Goal: Information Seeking & Learning: Learn about a topic

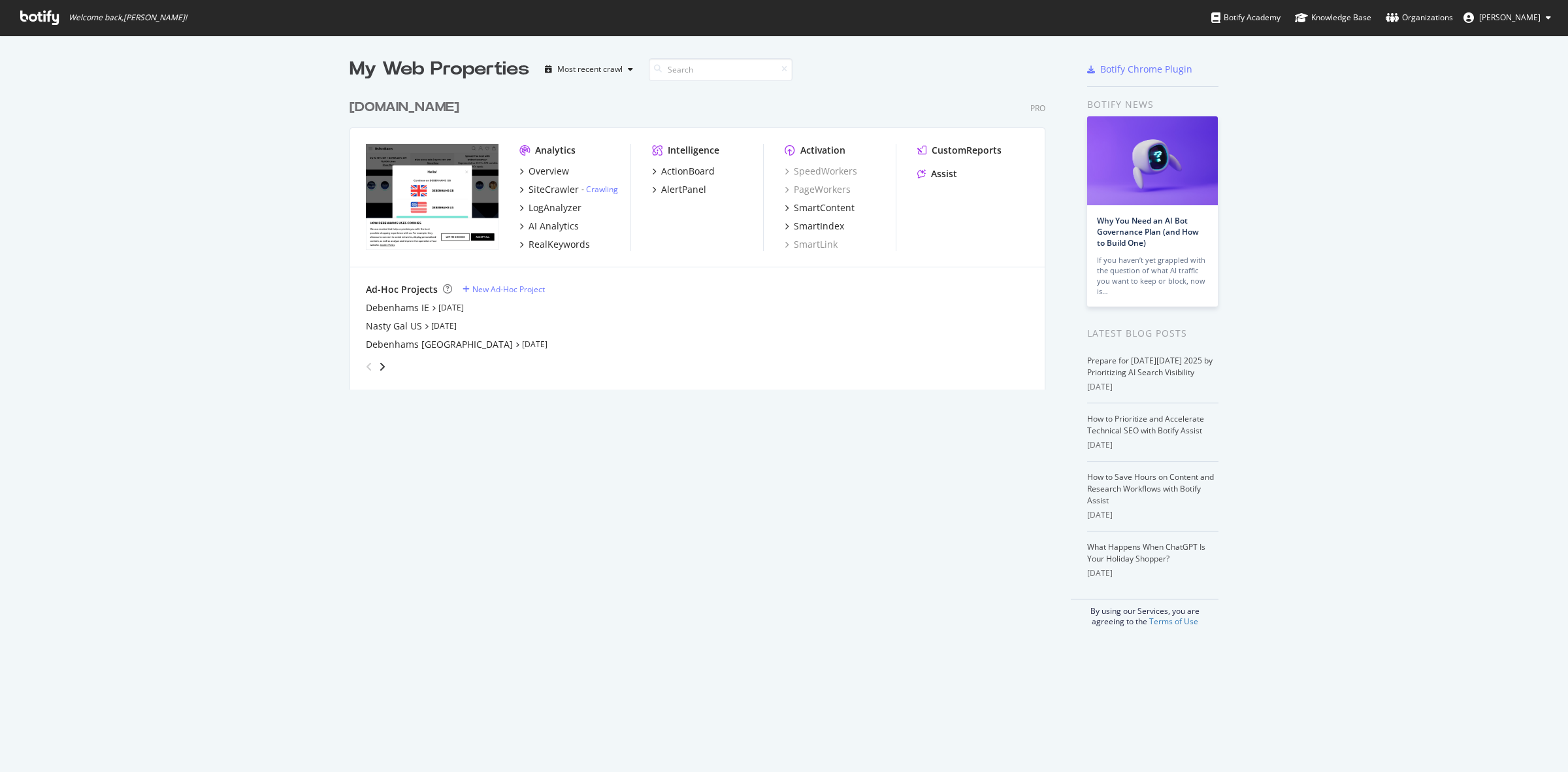
scroll to position [760, 1543]
click at [409, 109] on div "[DOMAIN_NAME]" at bounding box center [404, 107] width 110 height 19
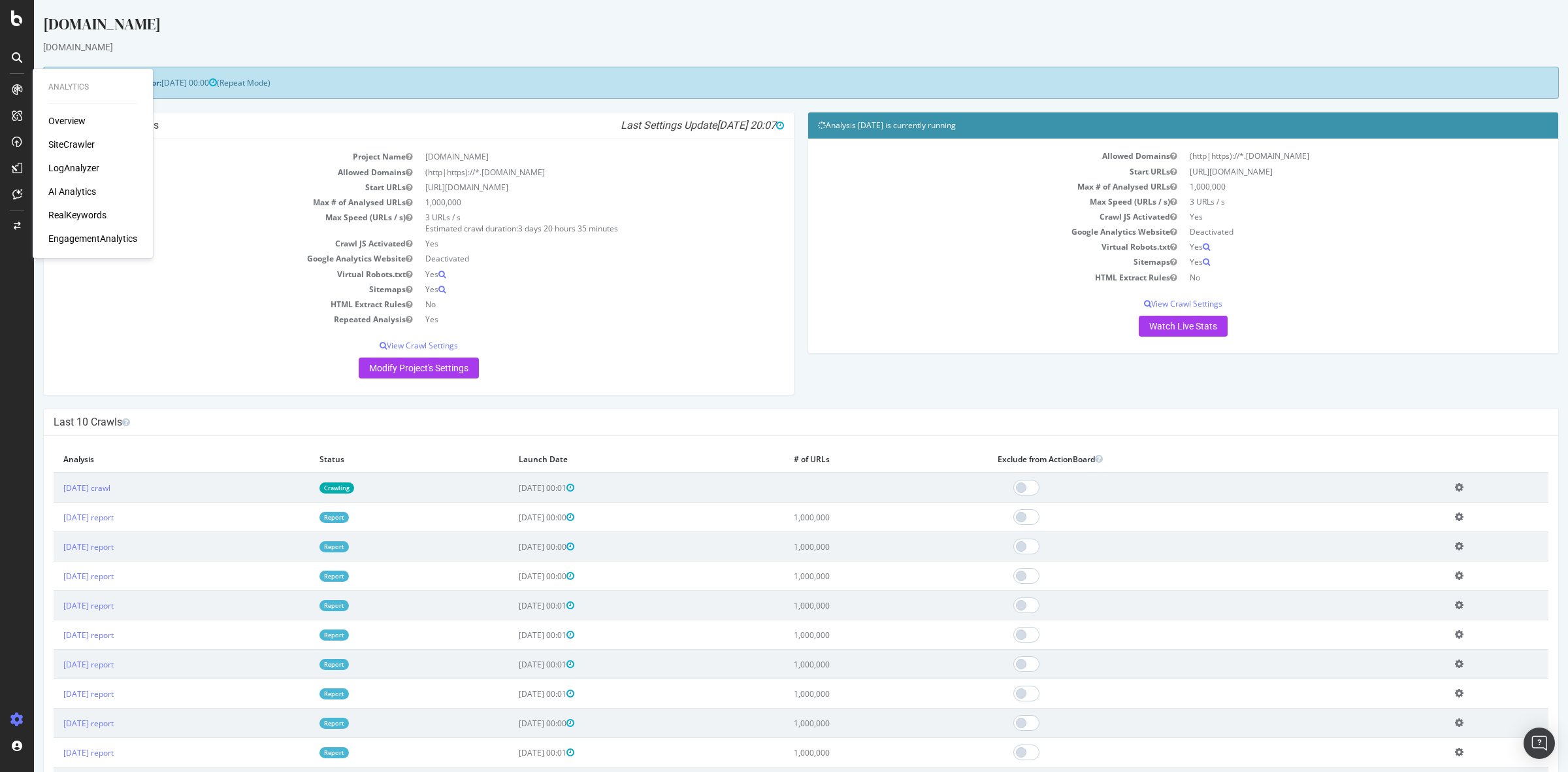
click at [69, 167] on div "LogAnalyzer" at bounding box center [73, 168] width 51 height 13
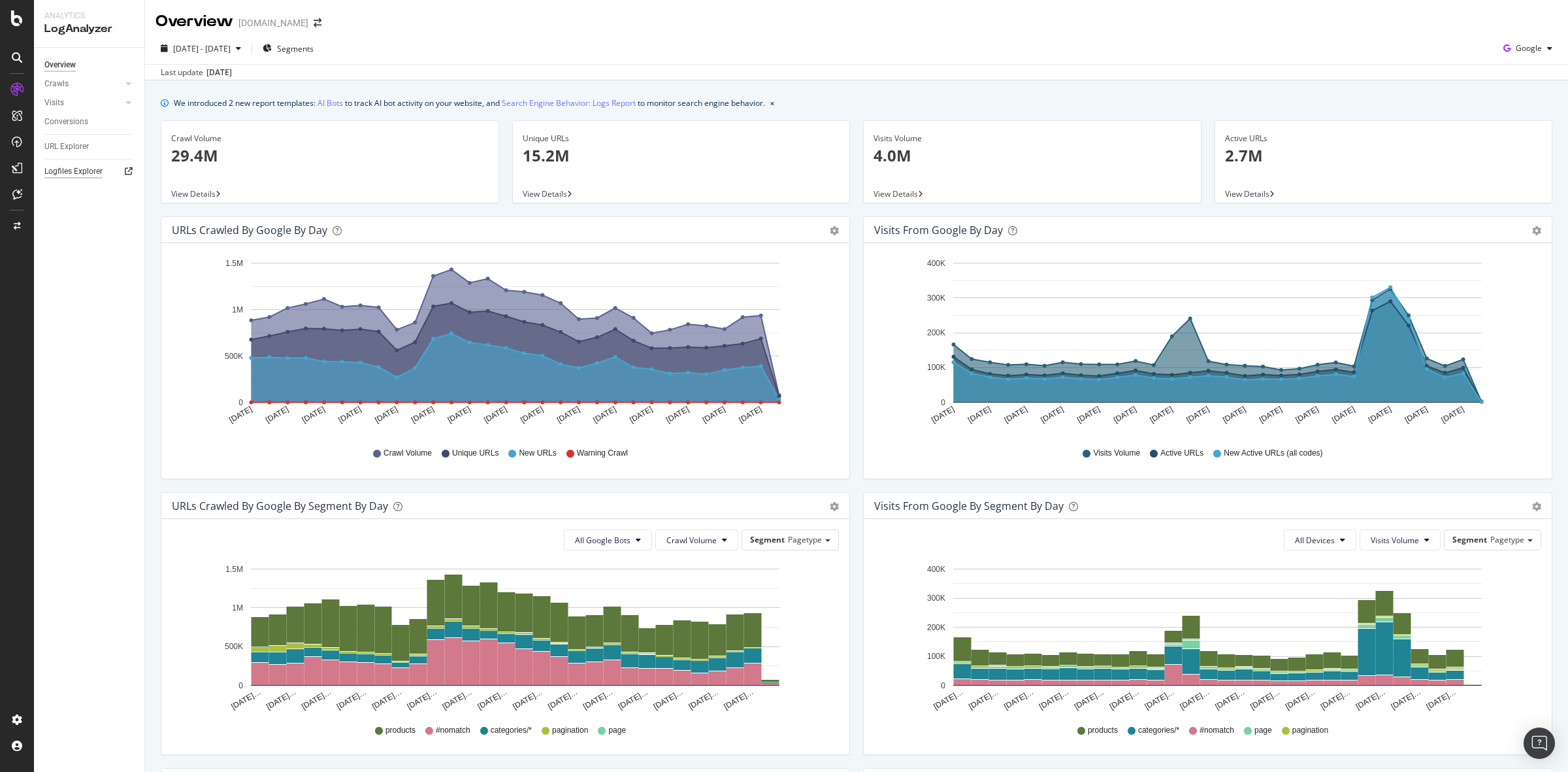
click at [69, 168] on div "Logfiles Explorer" at bounding box center [73, 171] width 58 height 14
click at [954, 60] on div "2025 Sep. 14th - Oct. 13th Segments Google" at bounding box center [856, 51] width 1423 height 26
click at [116, 406] on div "Overview Crawls Daily Distribution Segments Distribution HTTP Codes Resources V…" at bounding box center [89, 410] width 110 height 725
click at [103, 162] on div "Logfiles Explorer" at bounding box center [94, 171] width 100 height 19
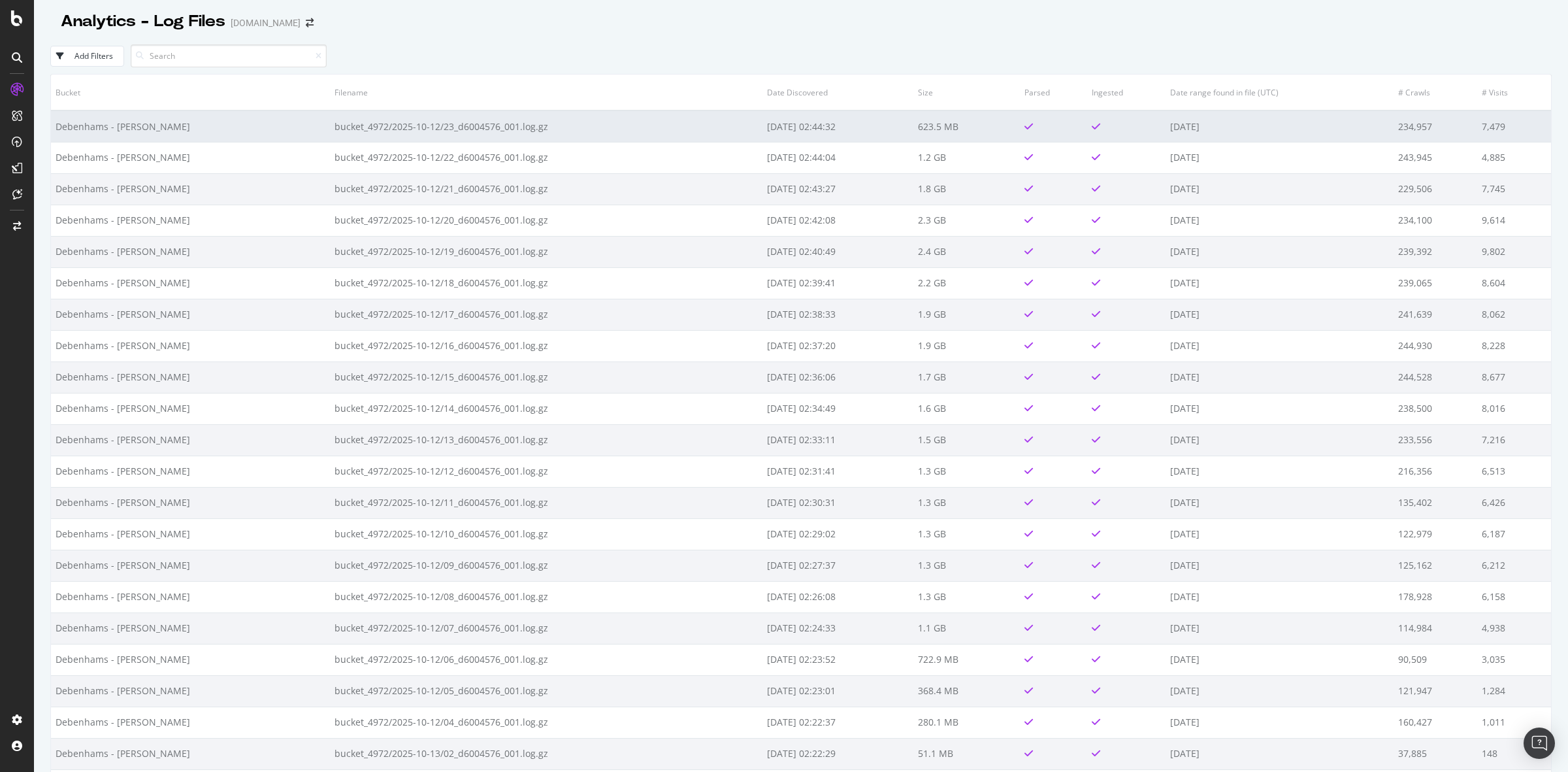
click at [420, 127] on td "bucket_4972/2025-10-12/23_d6004576_001.log.gz" at bounding box center [546, 126] width 433 height 32
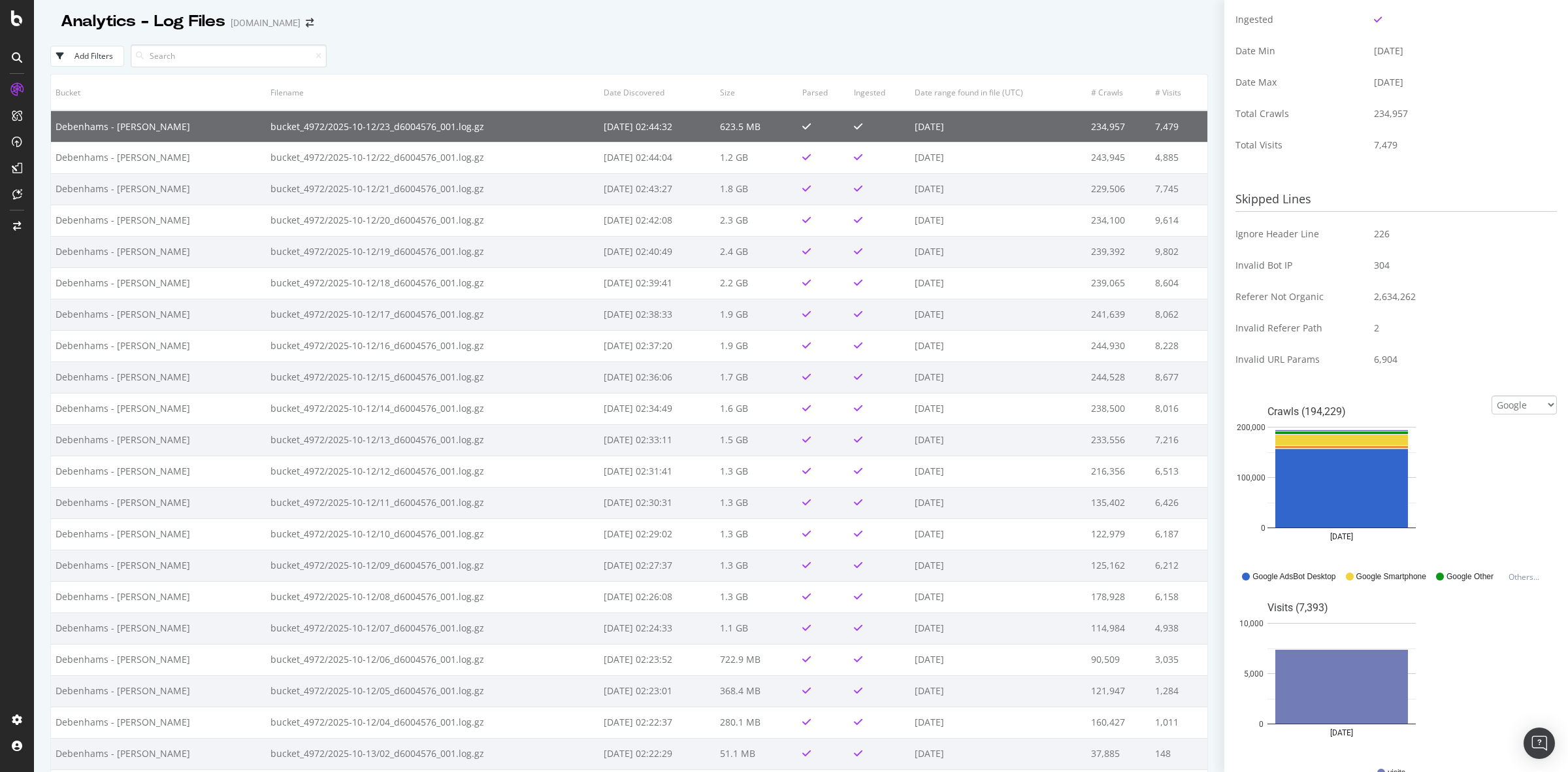
scroll to position [322, 0]
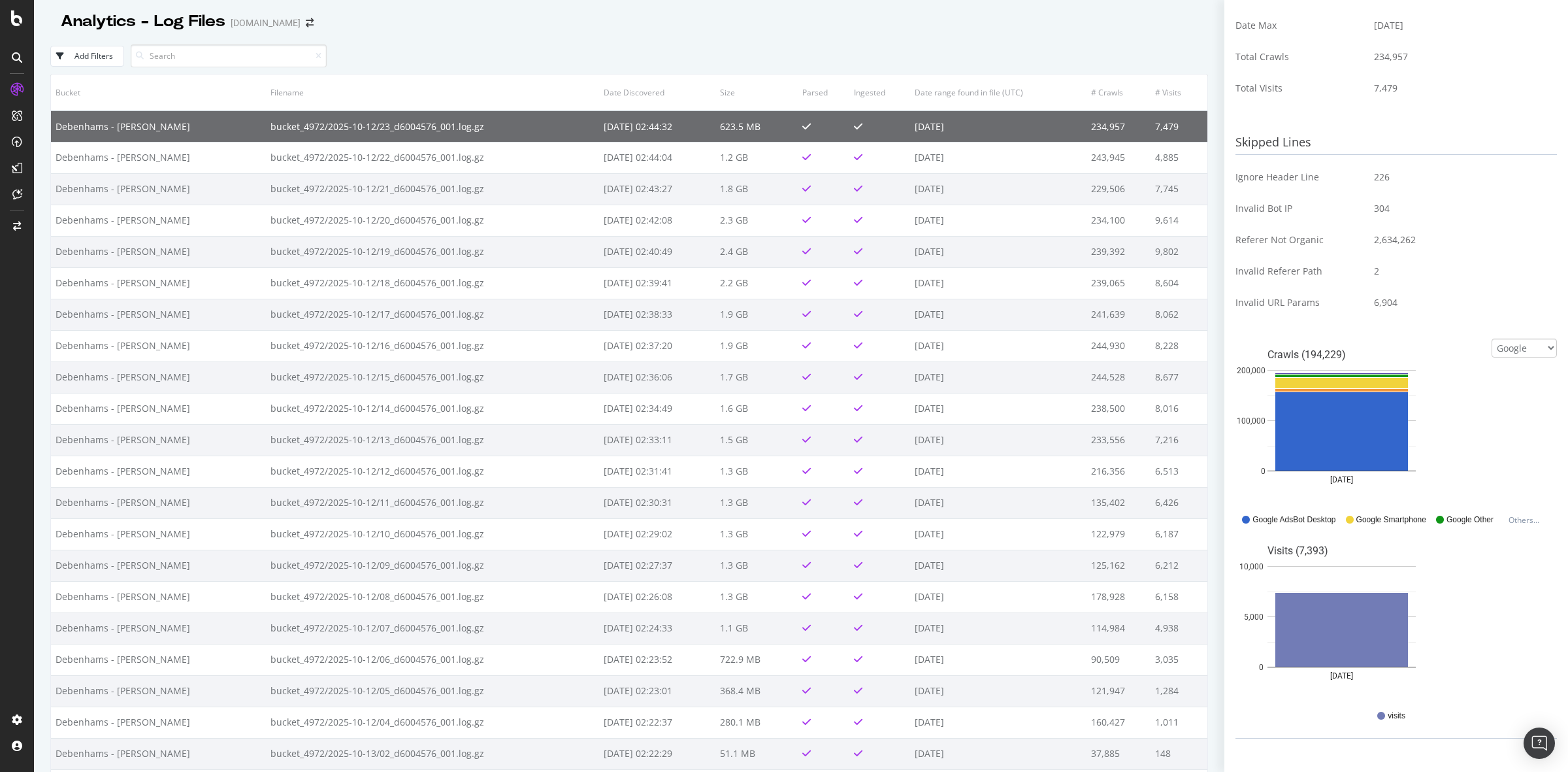
click at [1075, 36] on div at bounding box center [630, 35] width 1158 height 5
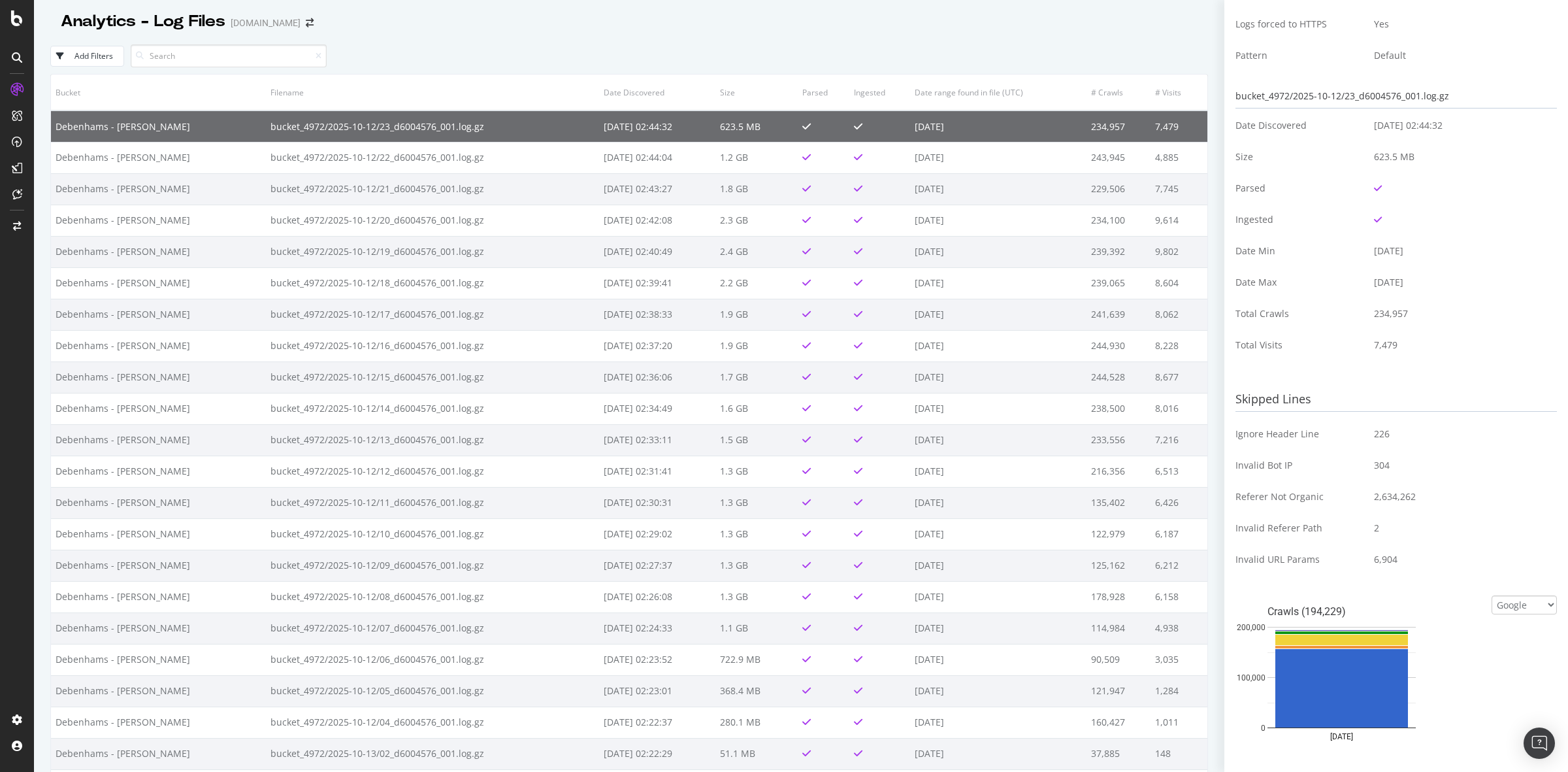
scroll to position [0, 0]
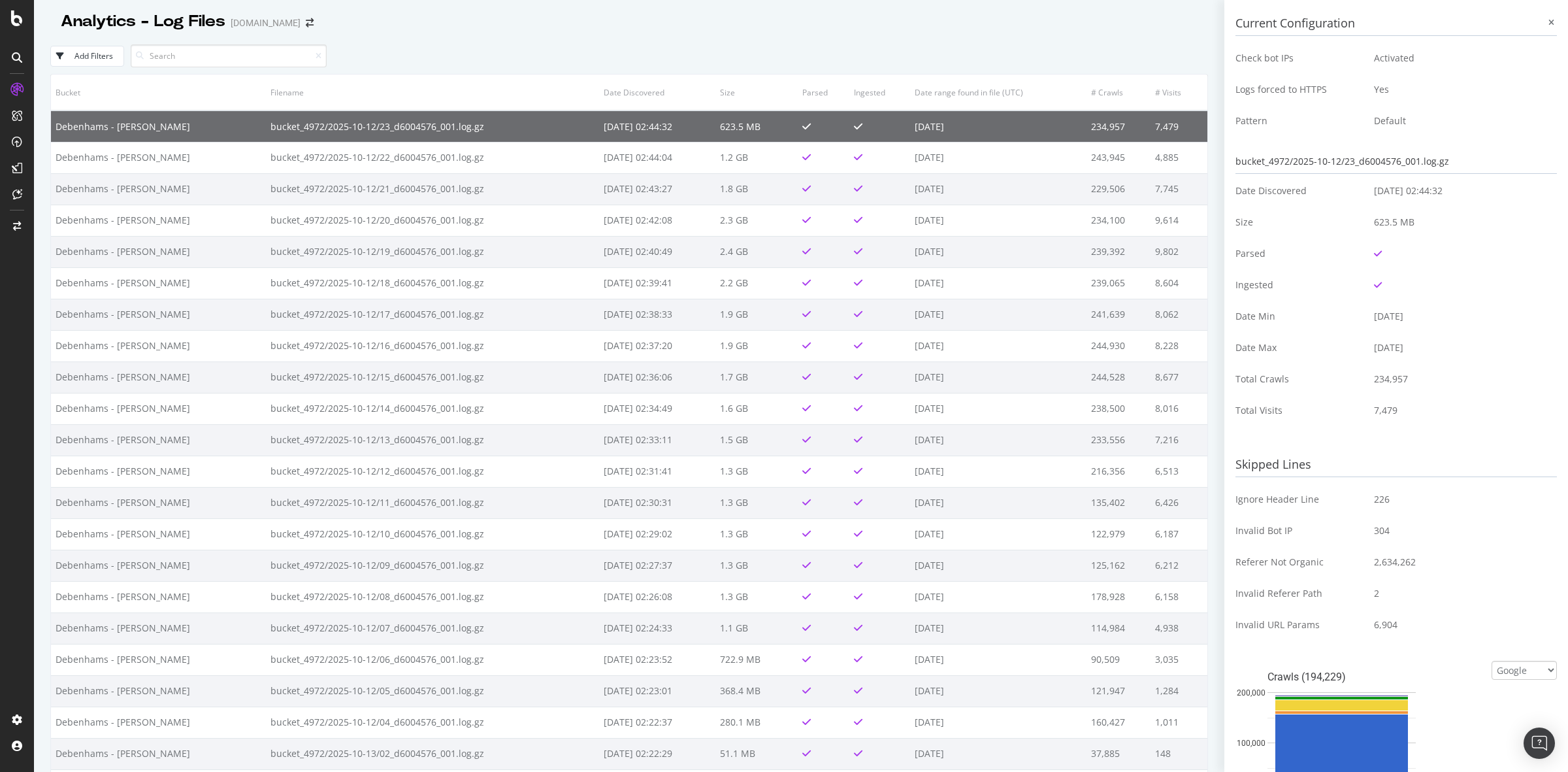
click at [1046, 30] on div "Analytics - Log Files [DOMAIN_NAME]" at bounding box center [630, 16] width 1158 height 32
click at [74, 167] on div "LogAnalyzer" at bounding box center [73, 168] width 51 height 13
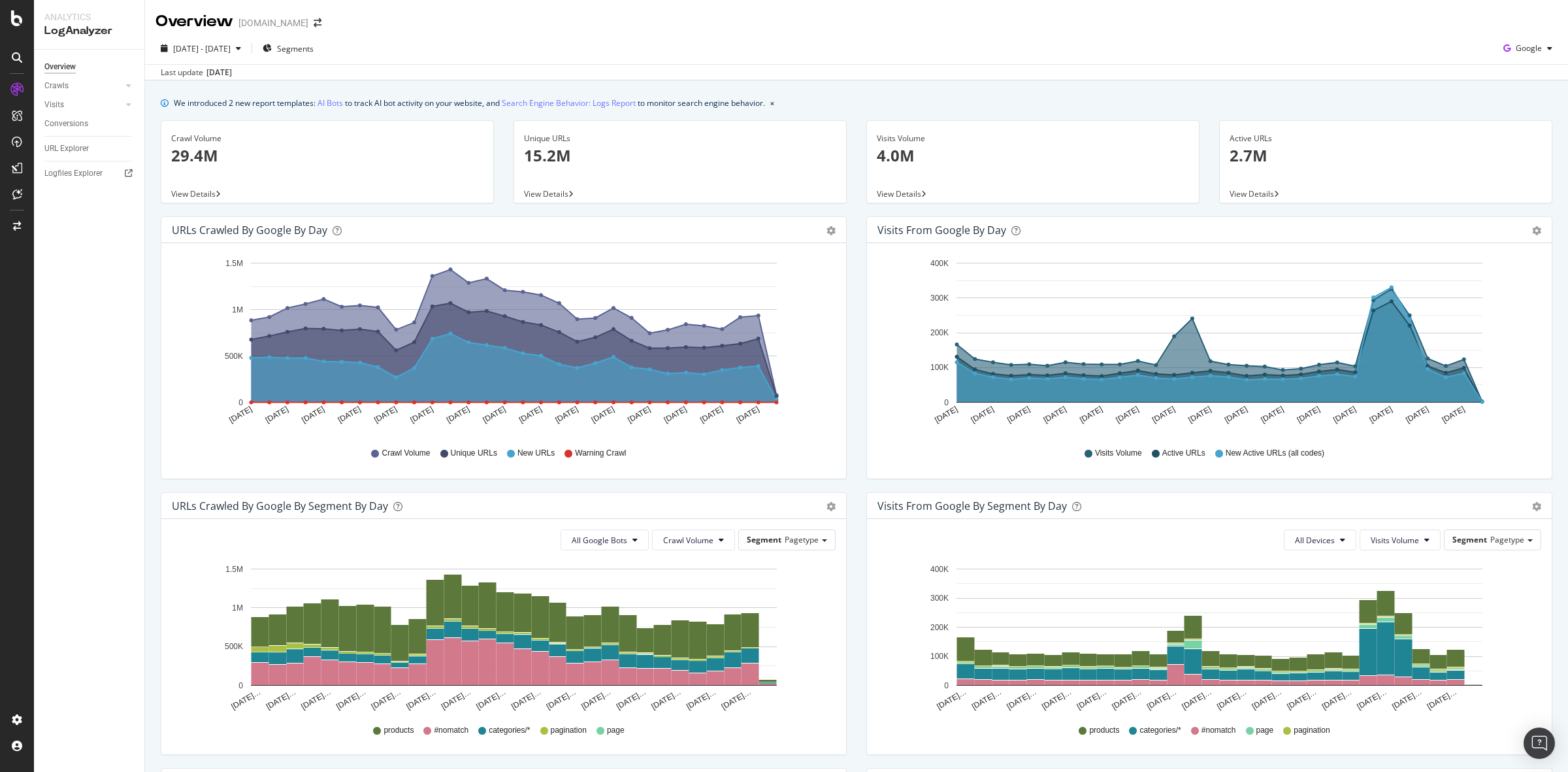
click at [593, 36] on div "[DATE] - [DATE] Segments Google Last update [DATE]" at bounding box center [856, 56] width 1423 height 47
click at [108, 82] on link "Crawls" at bounding box center [83, 86] width 78 height 14
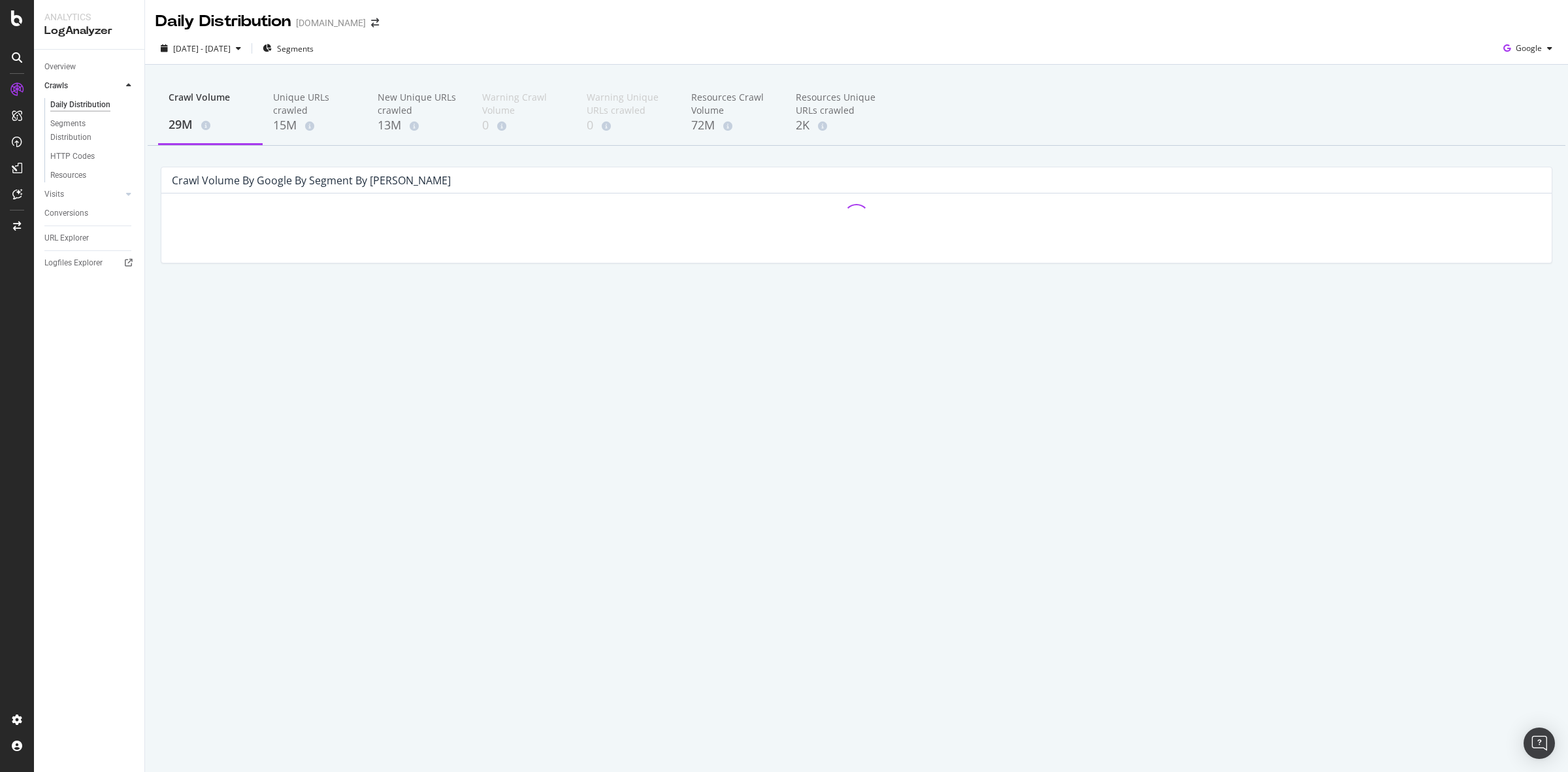
click at [678, 32] on div "Daily Distribution [DOMAIN_NAME]" at bounding box center [856, 16] width 1423 height 32
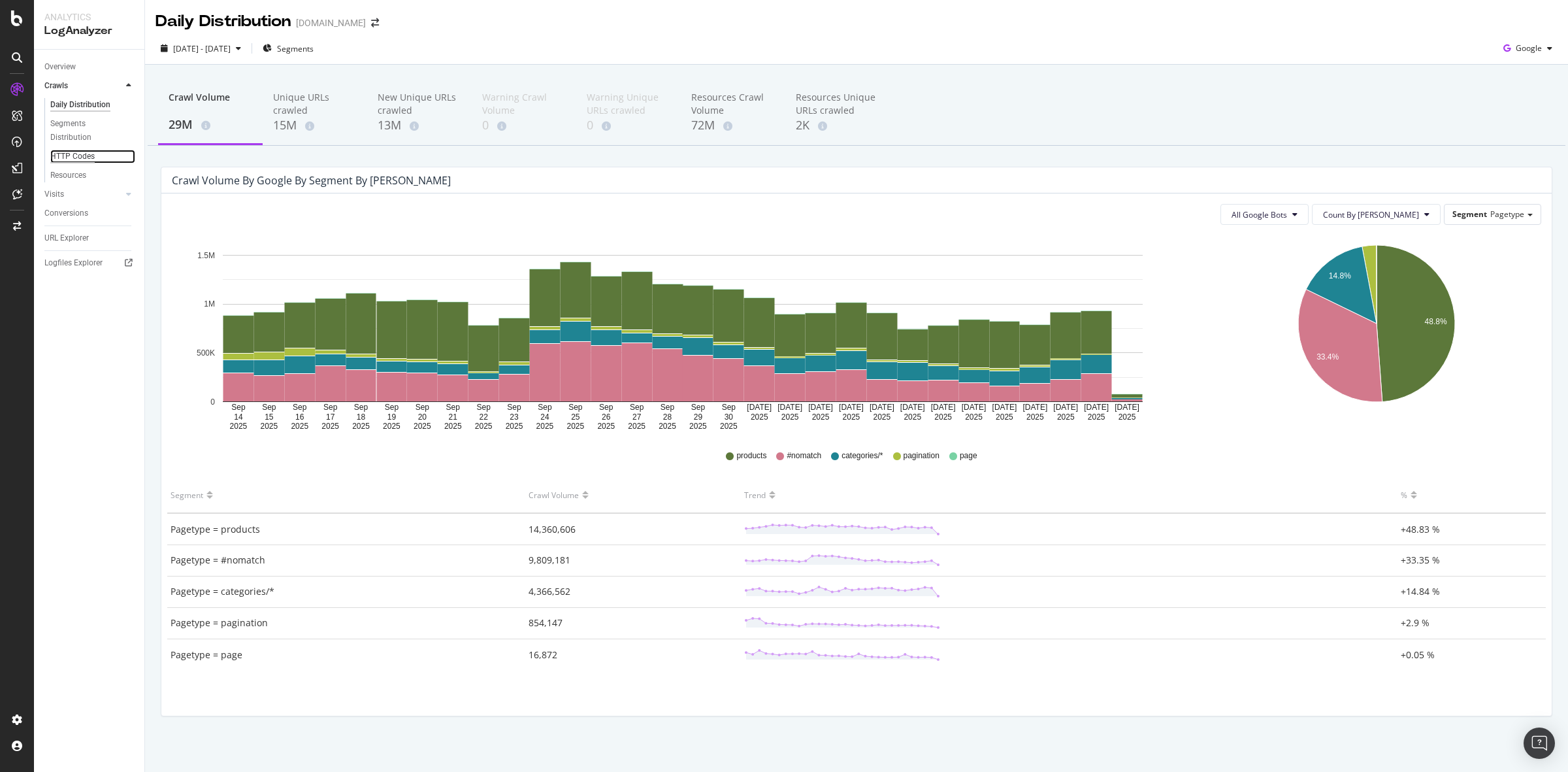
click at [66, 158] on div "HTTP Codes" at bounding box center [72, 156] width 44 height 14
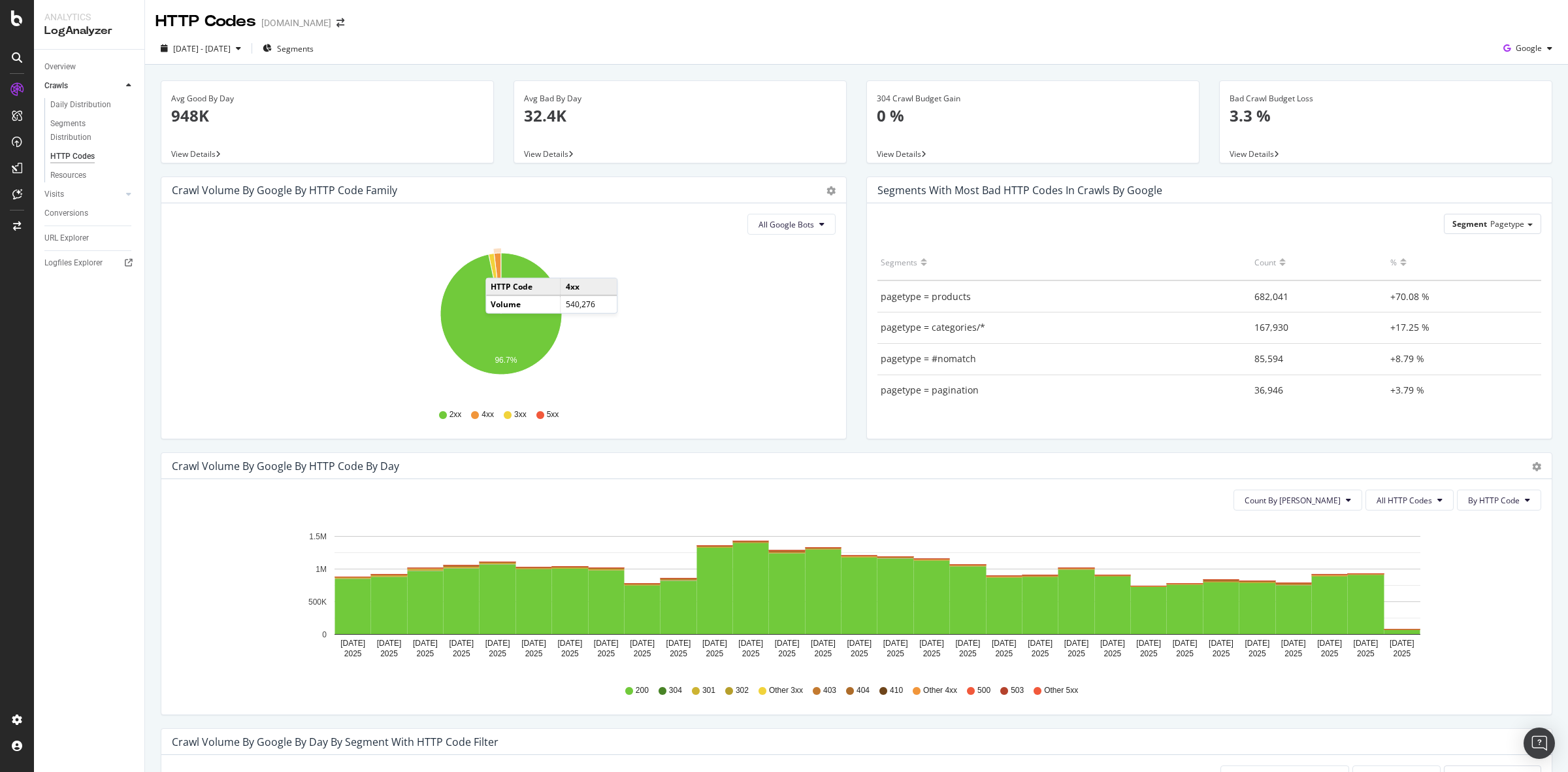
click at [498, 265] on icon "A chart." at bounding box center [497, 283] width 7 height 61
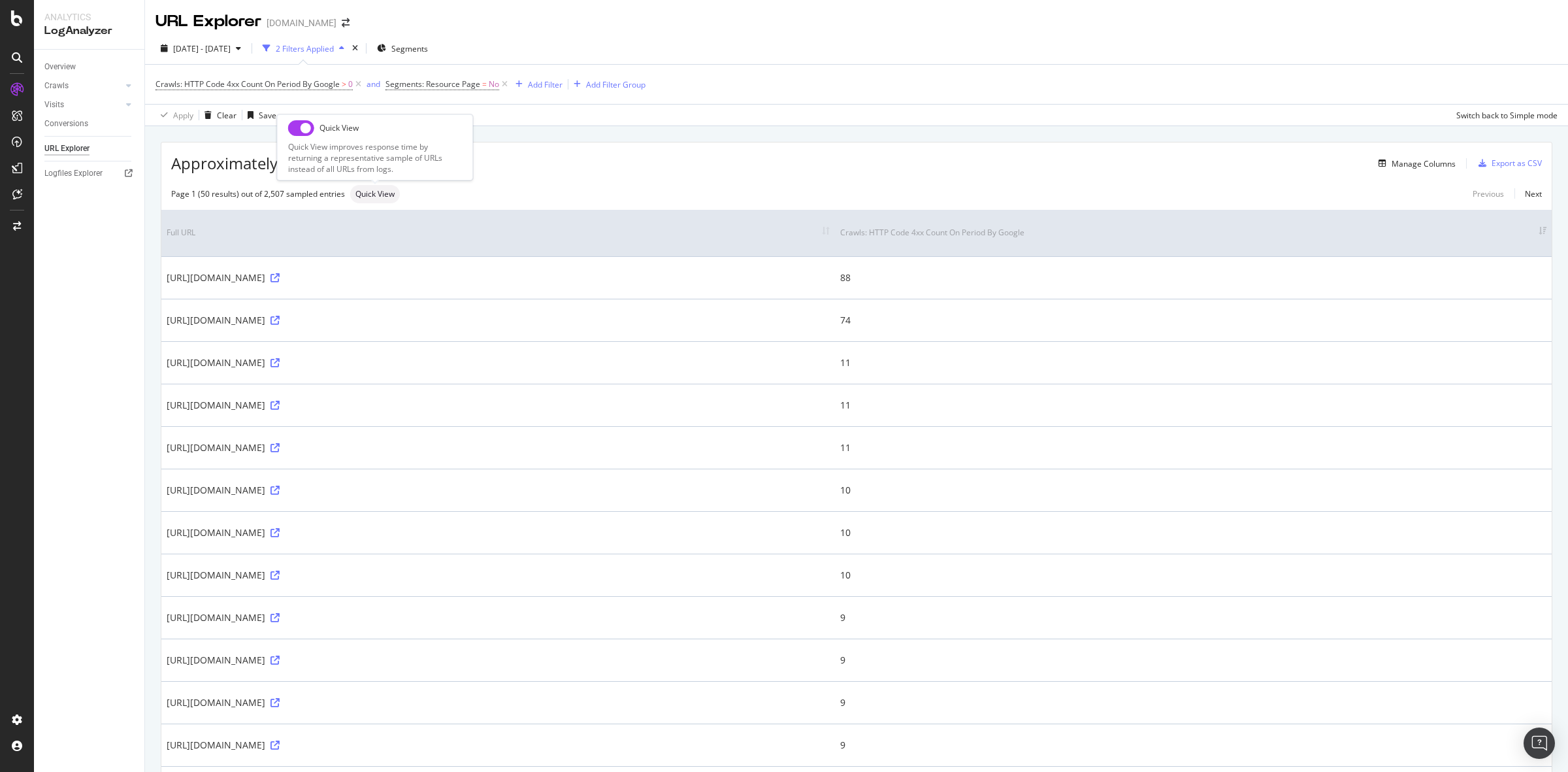
click at [371, 193] on span "Quick View" at bounding box center [375, 194] width 39 height 7
click at [376, 197] on span "Quick View" at bounding box center [375, 194] width 39 height 7
click at [70, 118] on div "Overview" at bounding box center [66, 121] width 37 height 13
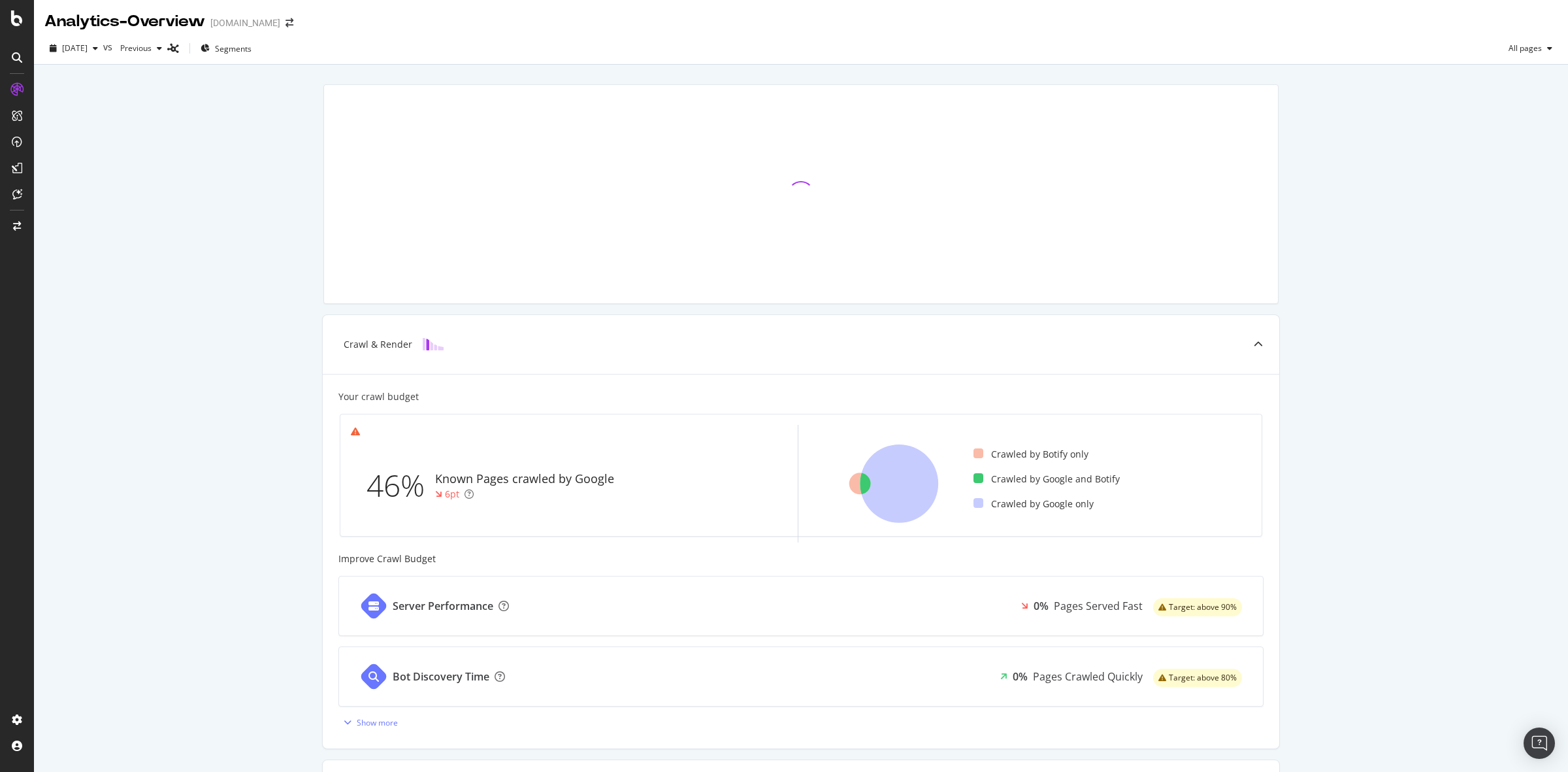
scroll to position [164, 0]
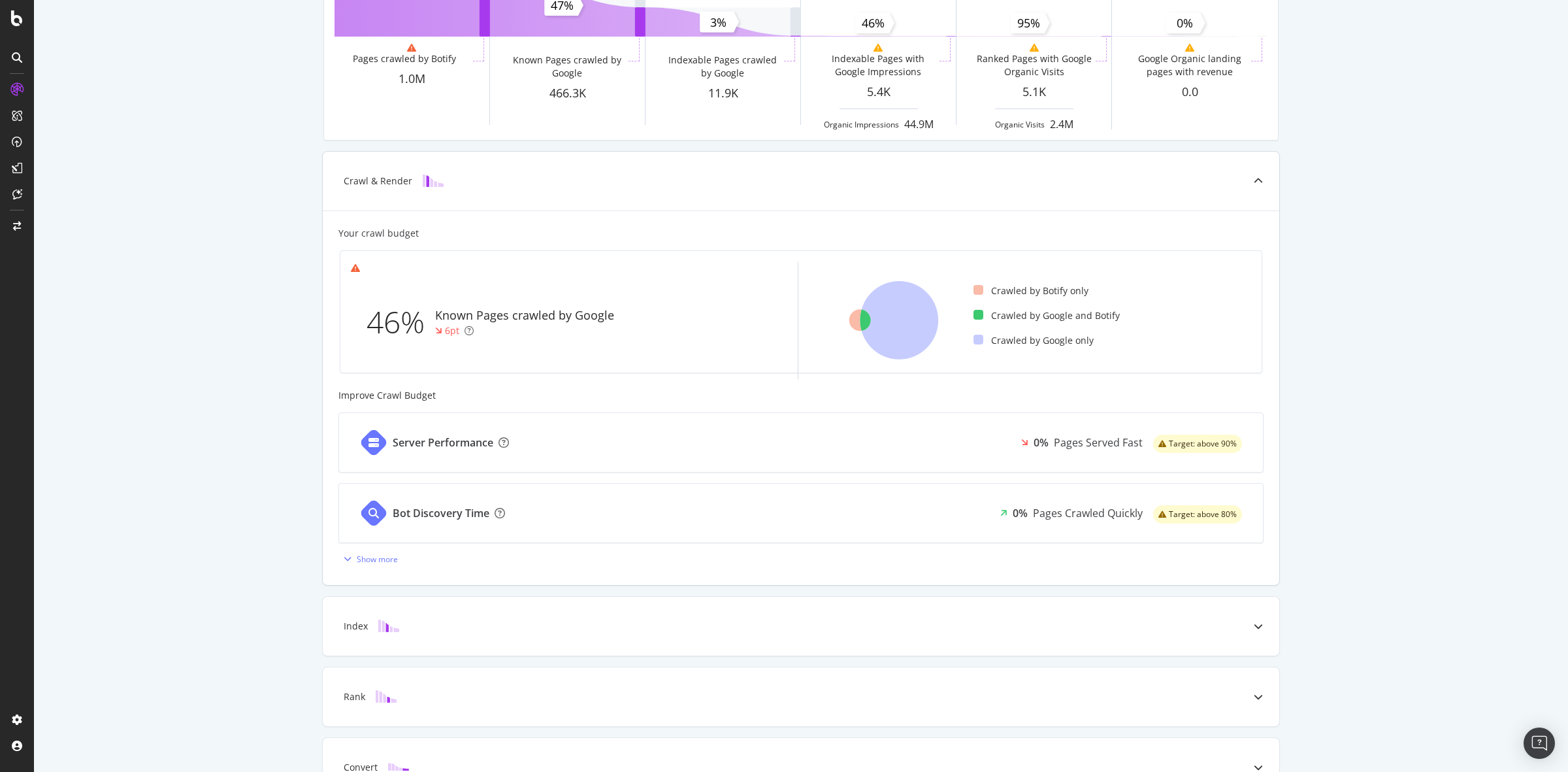
click at [728, 389] on div "Improve Crawl Budget" at bounding box center [801, 396] width 925 height 13
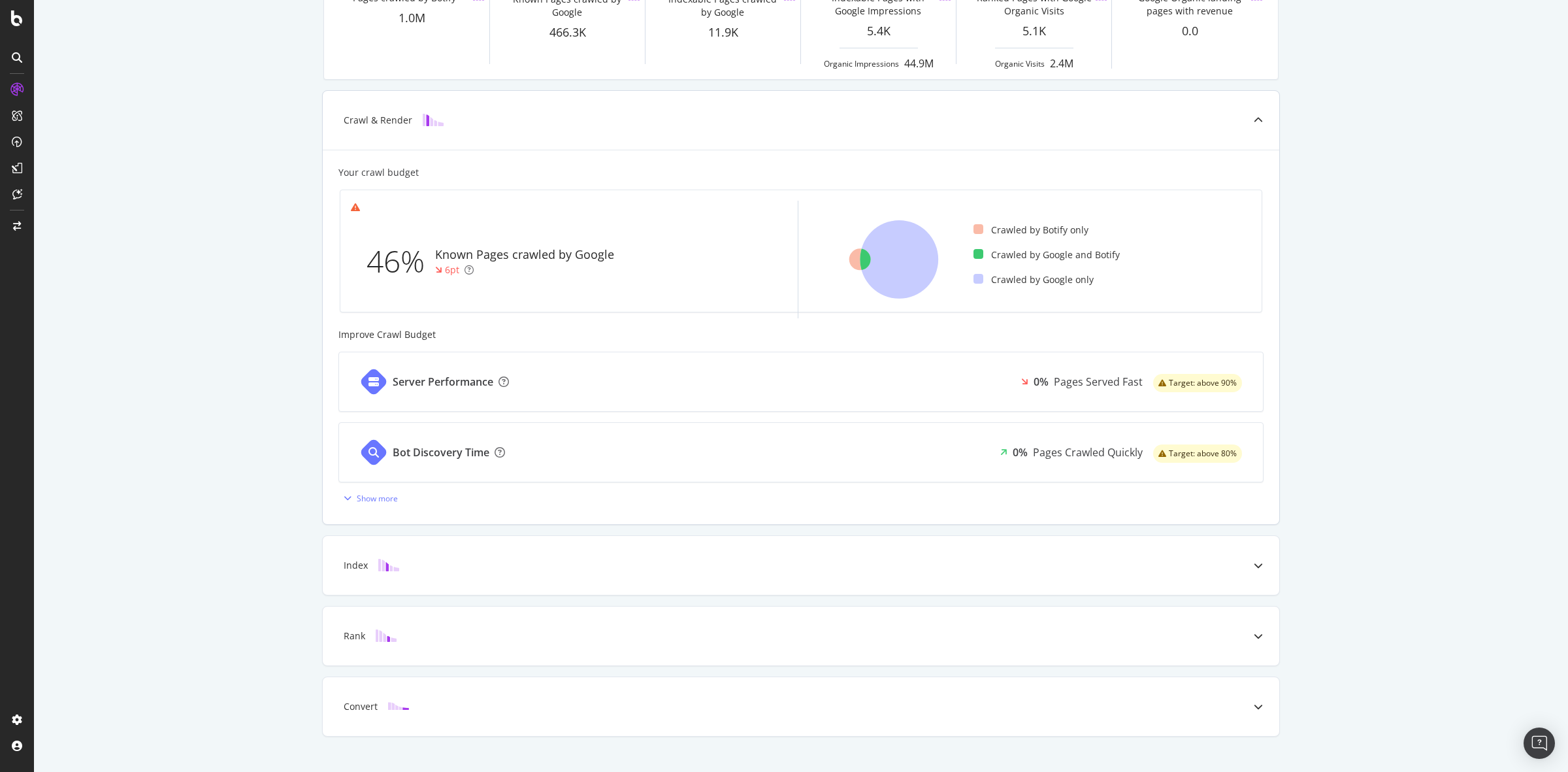
scroll to position [247, 0]
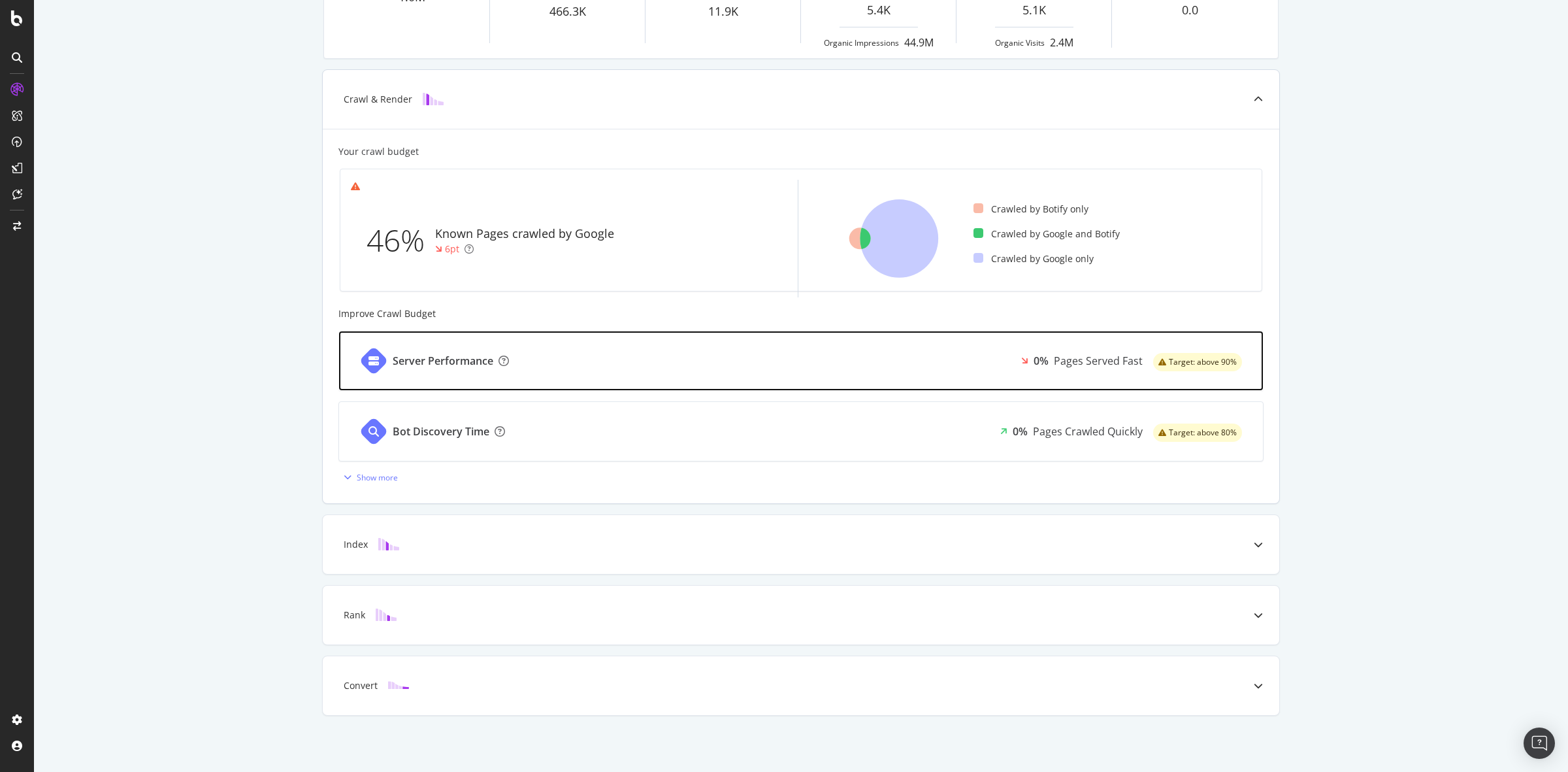
click at [752, 366] on div "Server Performance 0% Pages Served Fast Target: above 90%" at bounding box center [801, 361] width 924 height 59
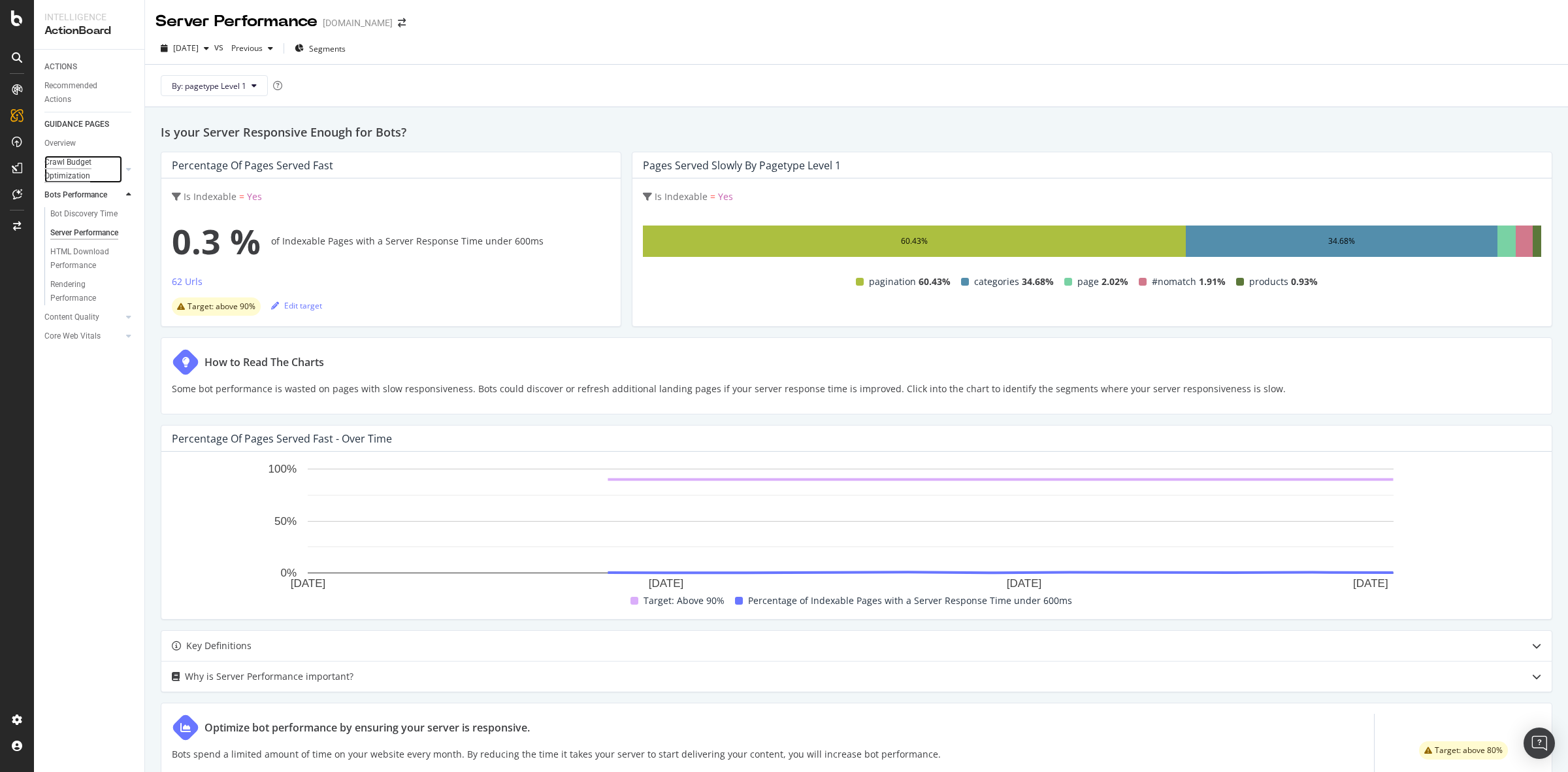
click at [51, 170] on div "Crawl Budget Optimization" at bounding box center [78, 169] width 69 height 27
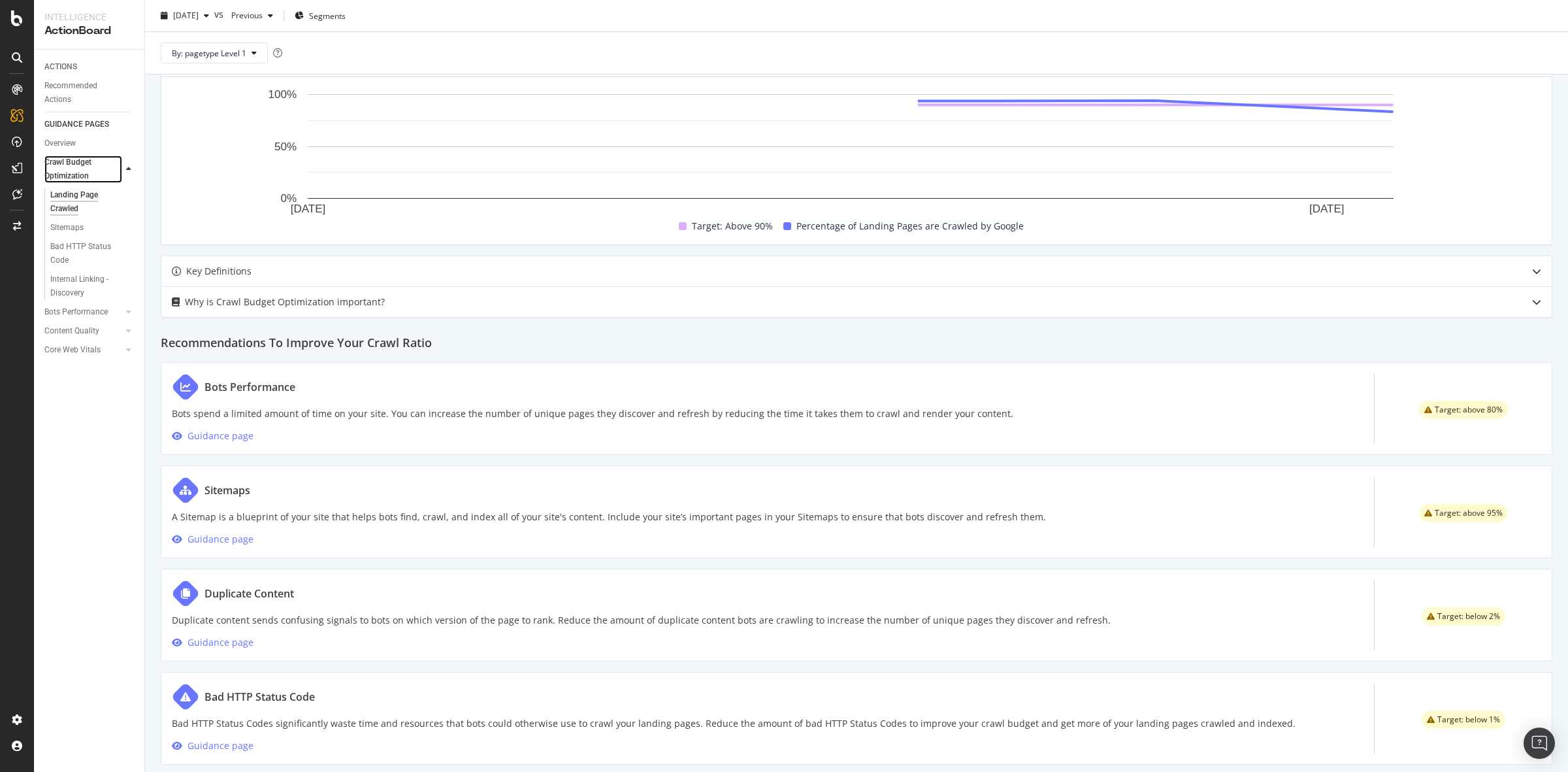
scroll to position [402, 0]
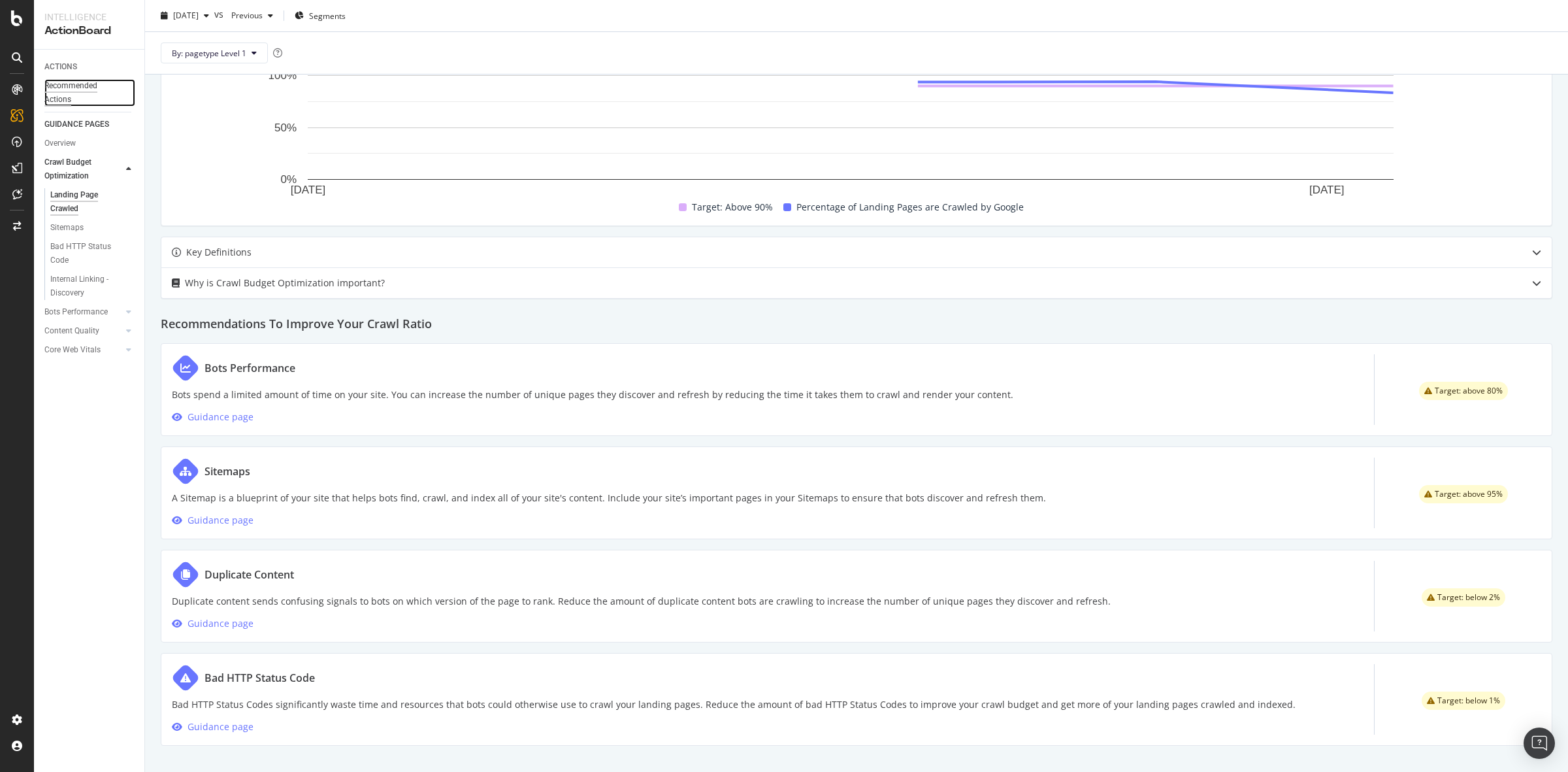
click at [52, 95] on div "Recommended Actions" at bounding box center [83, 92] width 78 height 27
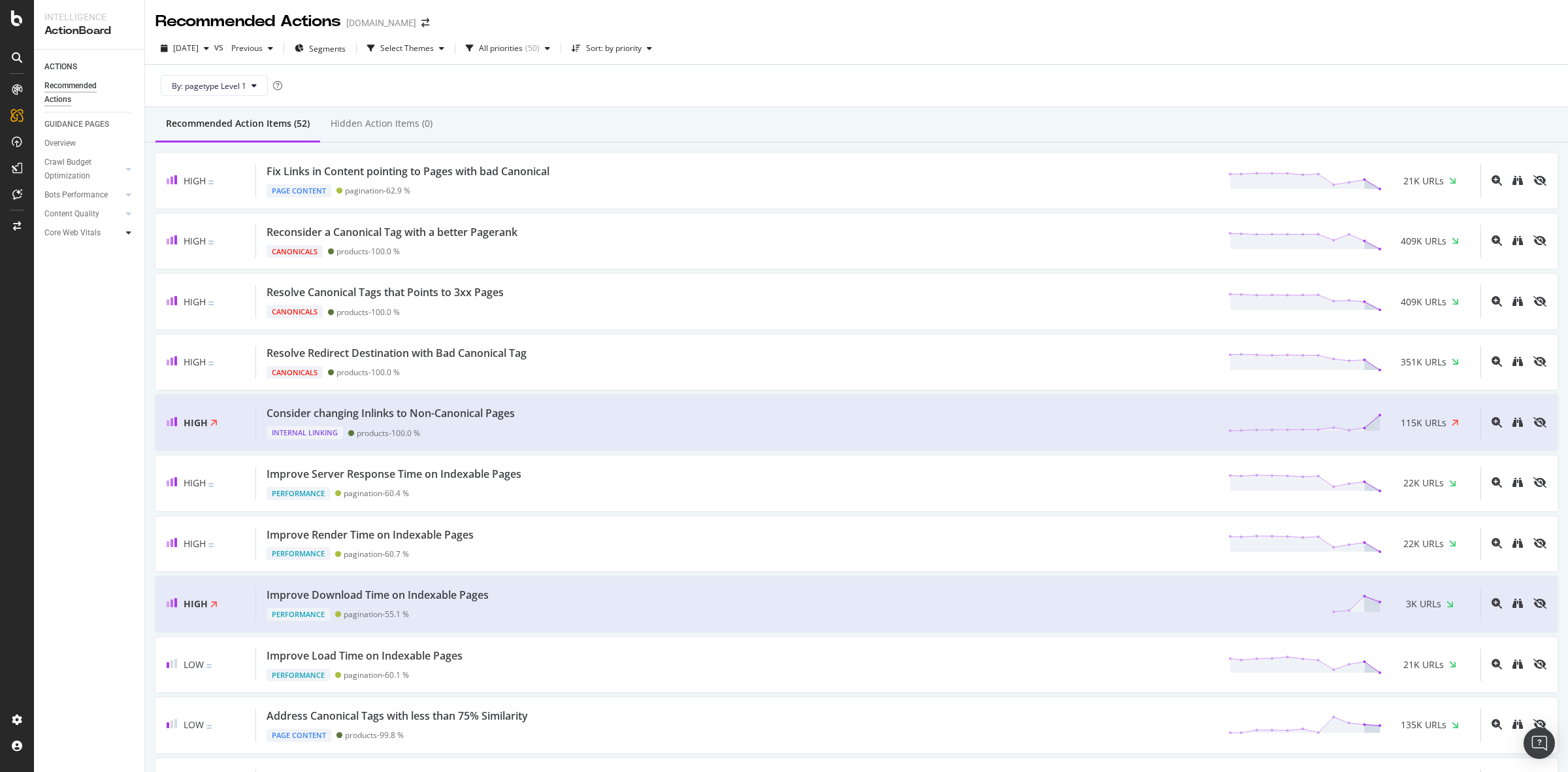
click at [122, 234] on div at bounding box center [129, 233] width 13 height 13
click at [84, 227] on div "Core Web Vitals" at bounding box center [72, 233] width 56 height 14
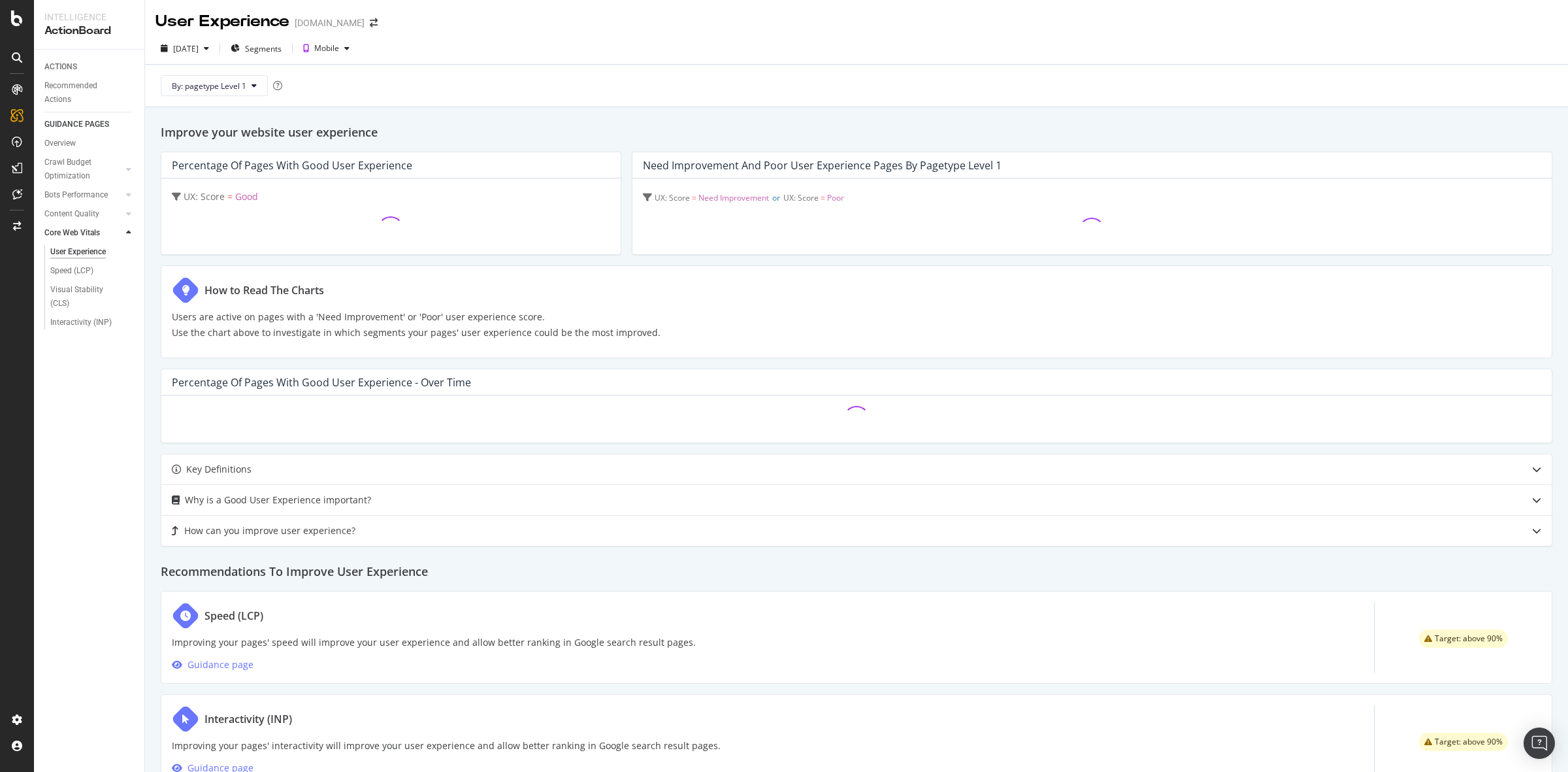
click at [518, 119] on div "Improve your website user experience Percentage of Pages with Good User Experie…" at bounding box center [856, 512] width 1423 height 809
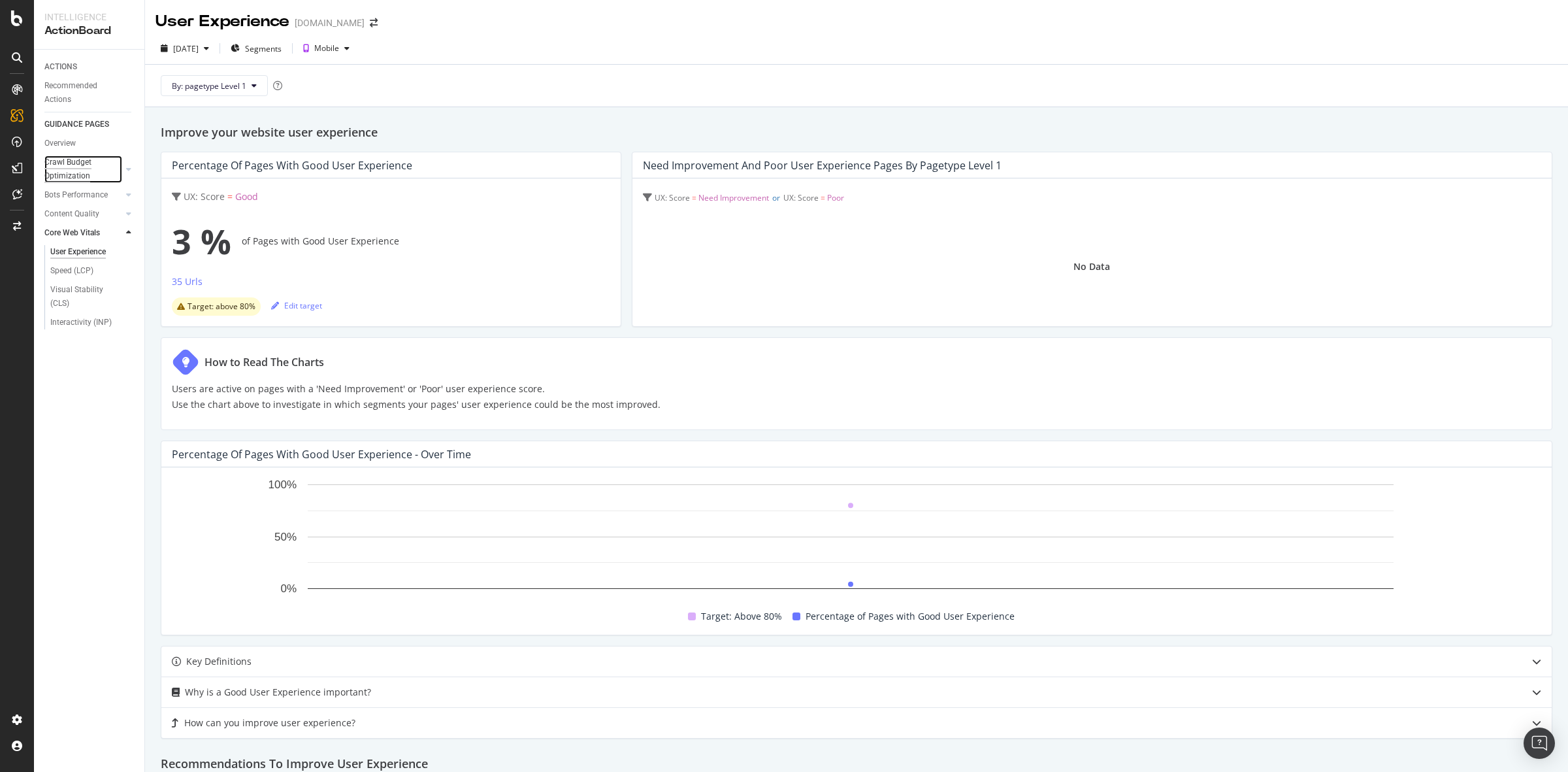
click at [64, 172] on div "Crawl Budget Optimization" at bounding box center [78, 169] width 69 height 27
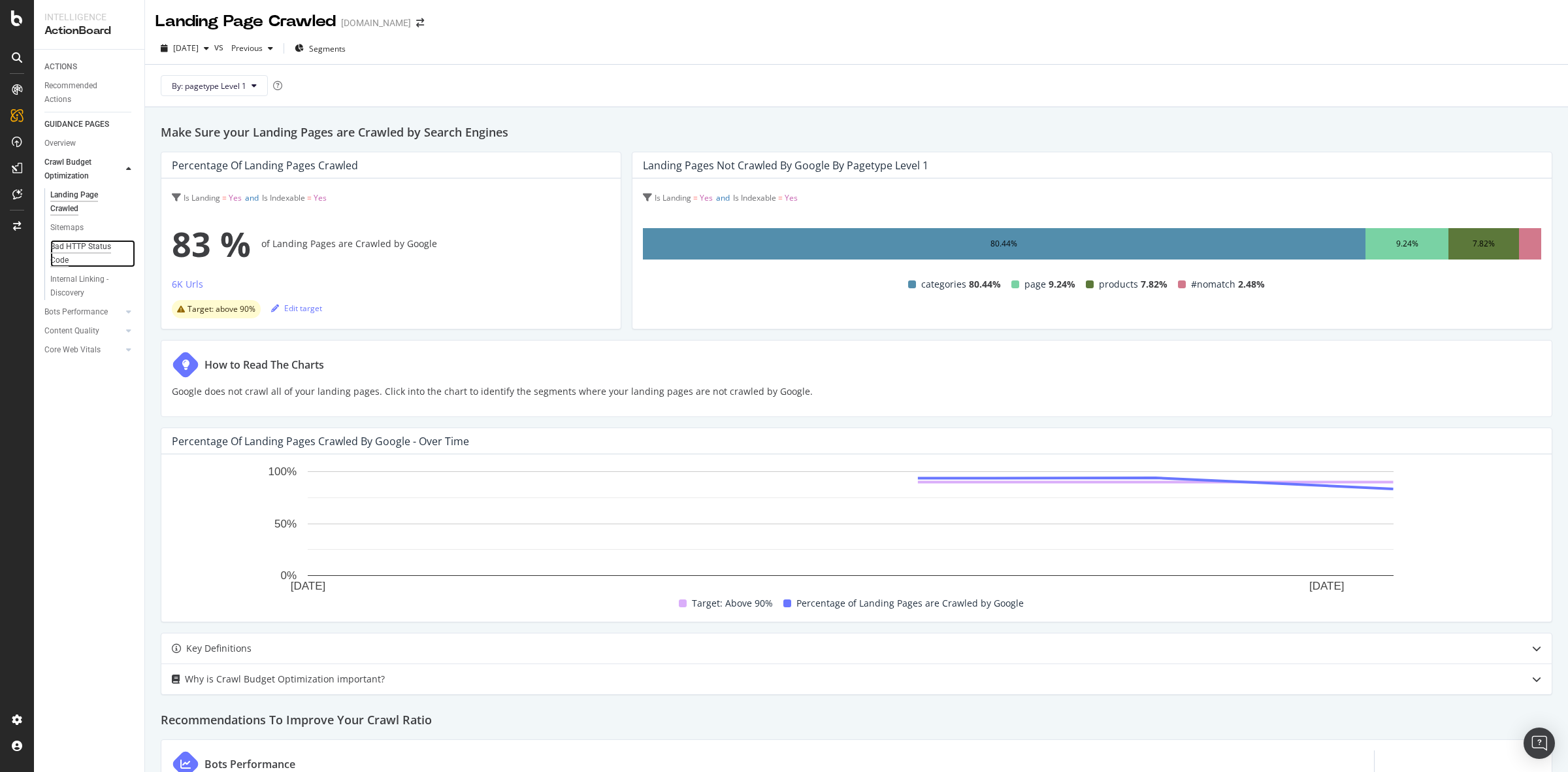
click at [61, 253] on div "Bad HTTP Status Code" at bounding box center [87, 253] width 73 height 27
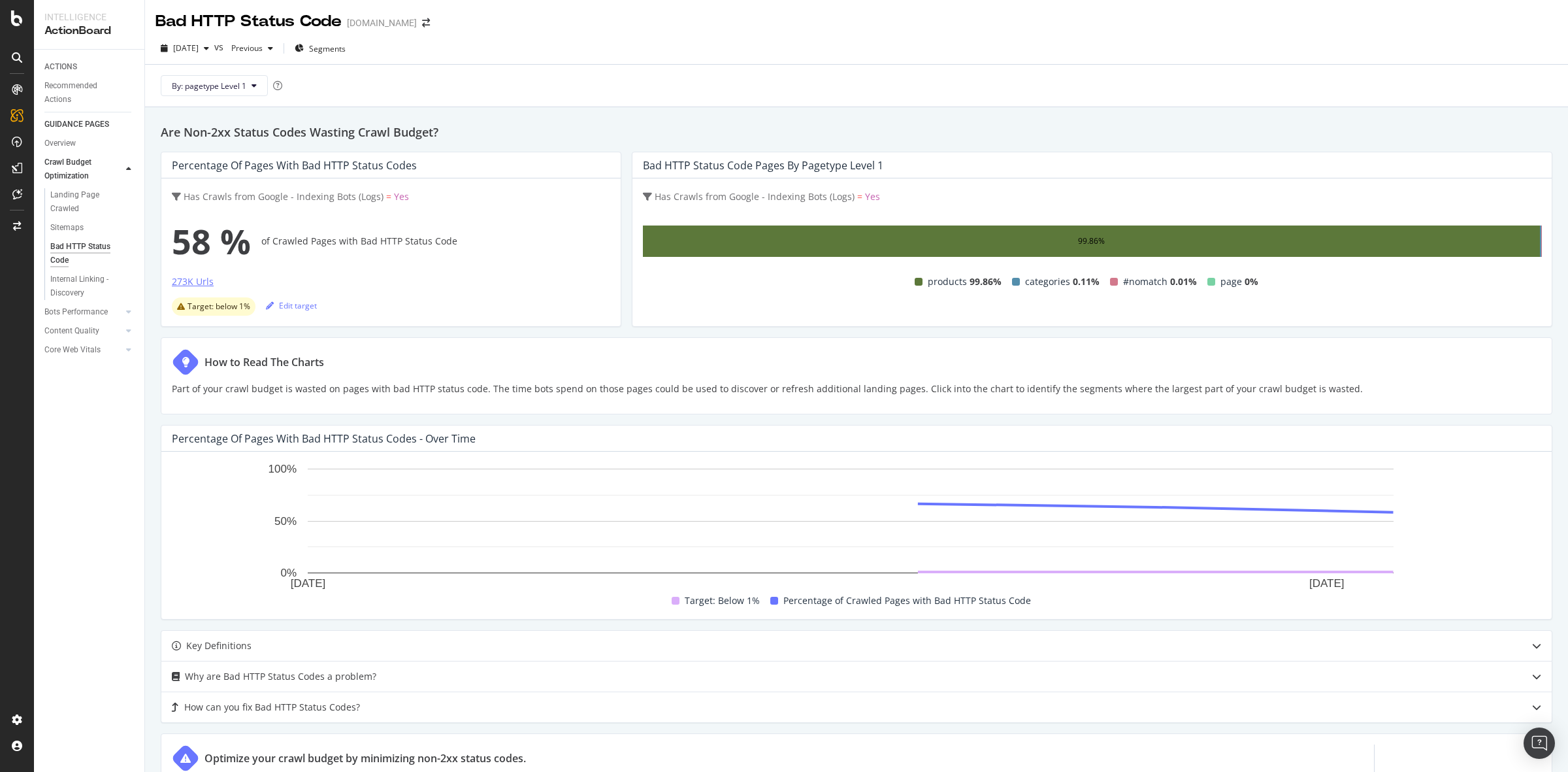
click at [193, 286] on div "273K Urls" at bounding box center [193, 282] width 42 height 13
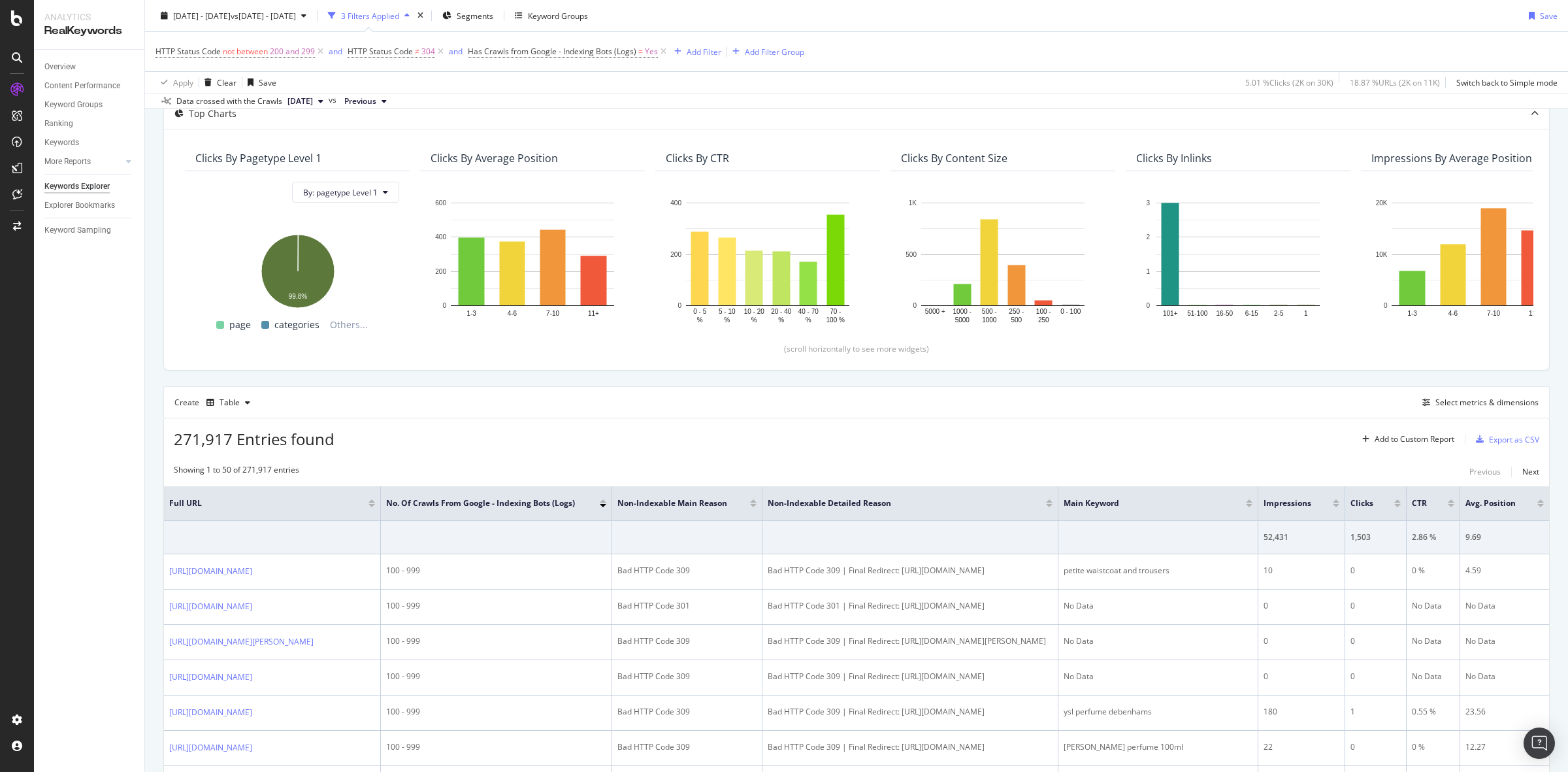
scroll to position [164, 0]
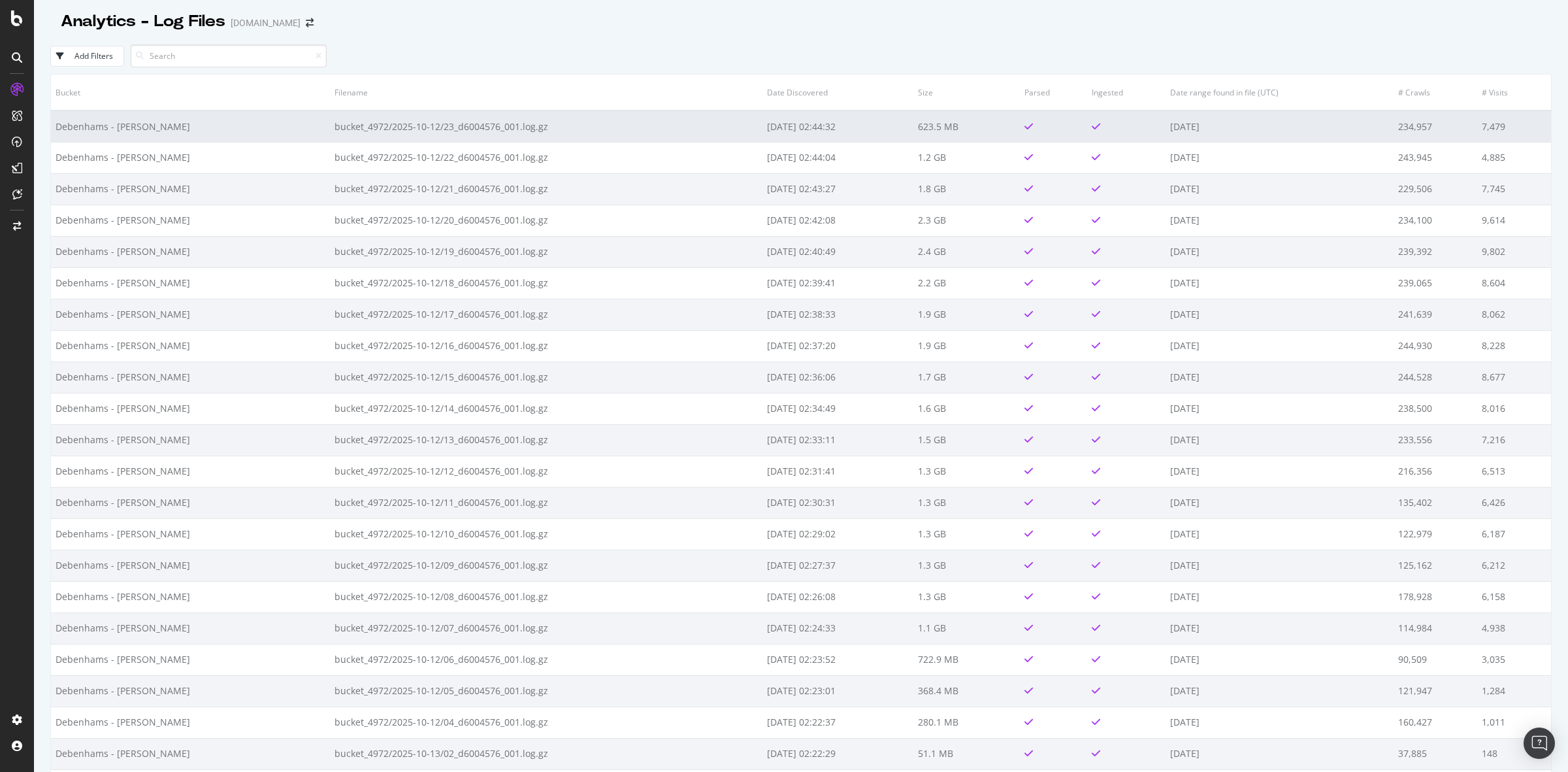
click at [330, 118] on td "bucket_4972/2025-10-12/23_d6004576_001.log.gz" at bounding box center [546, 126] width 433 height 32
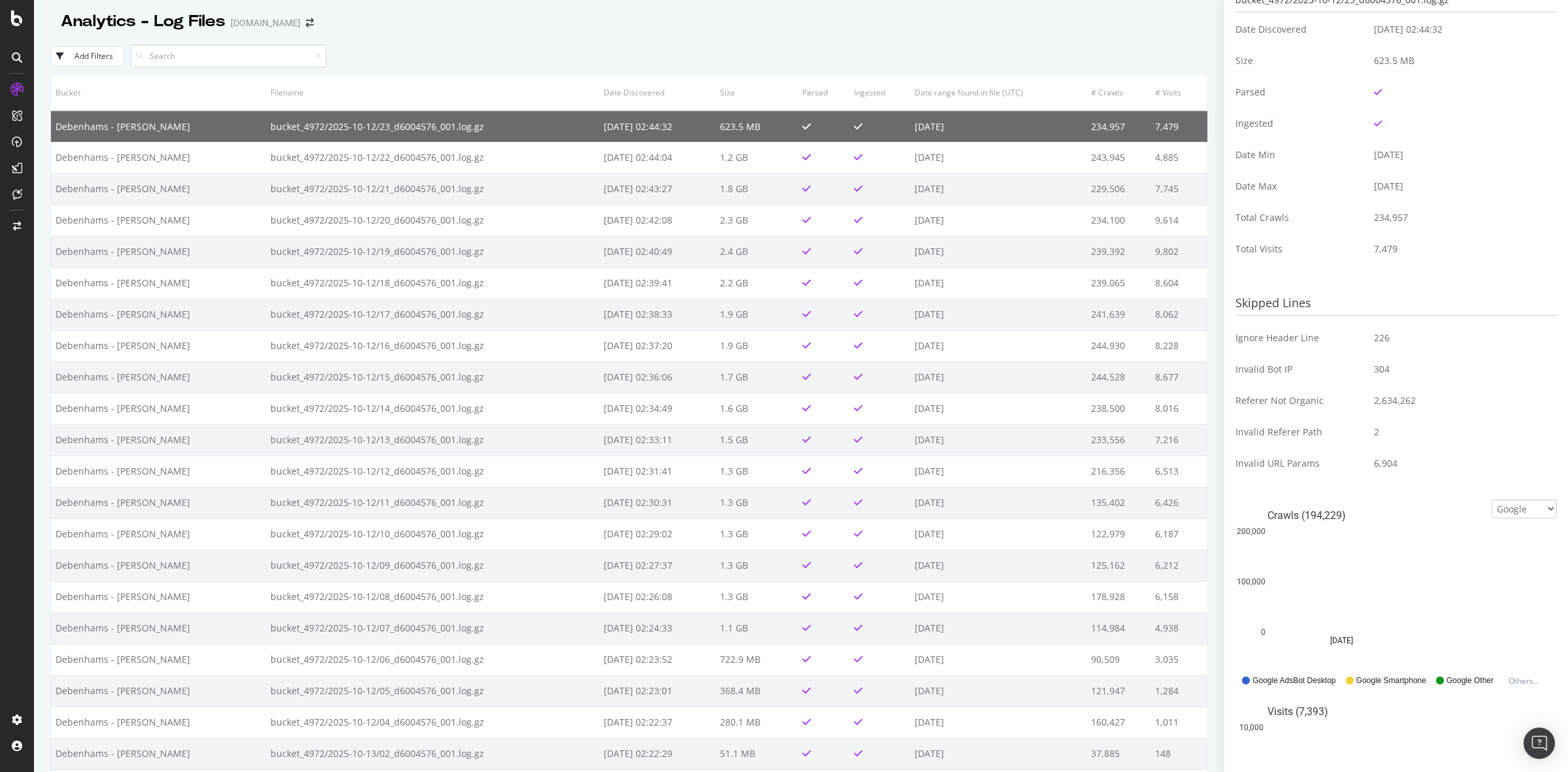
scroll to position [322, 0]
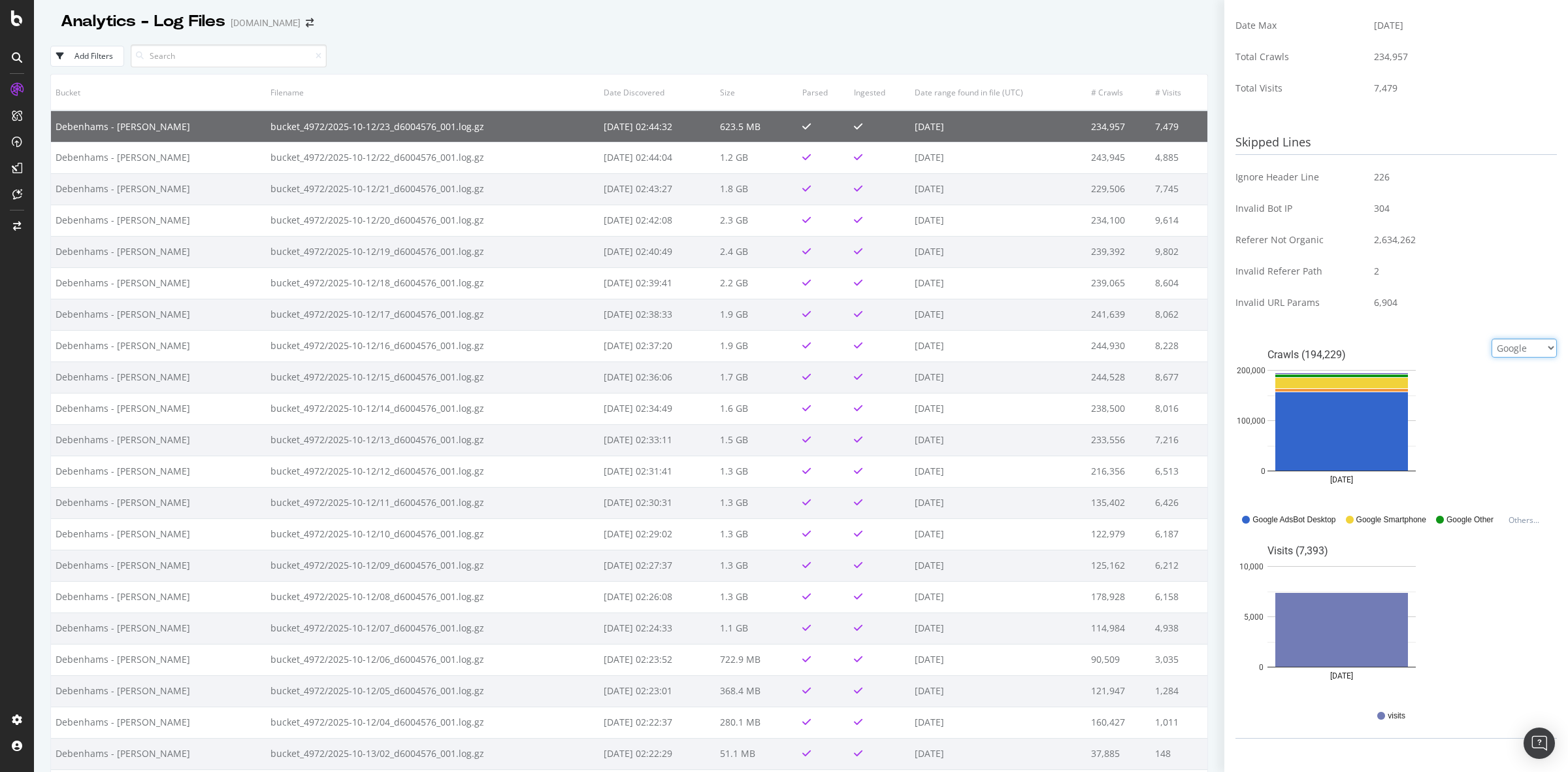
click at [1523, 345] on select "Google Bing OpenAI Other AI Bots" at bounding box center [1524, 348] width 66 height 19
select select "openai"
click at [1492, 354] on select "Google Bing OpenAI Other AI Bots" at bounding box center [1524, 348] width 66 height 19
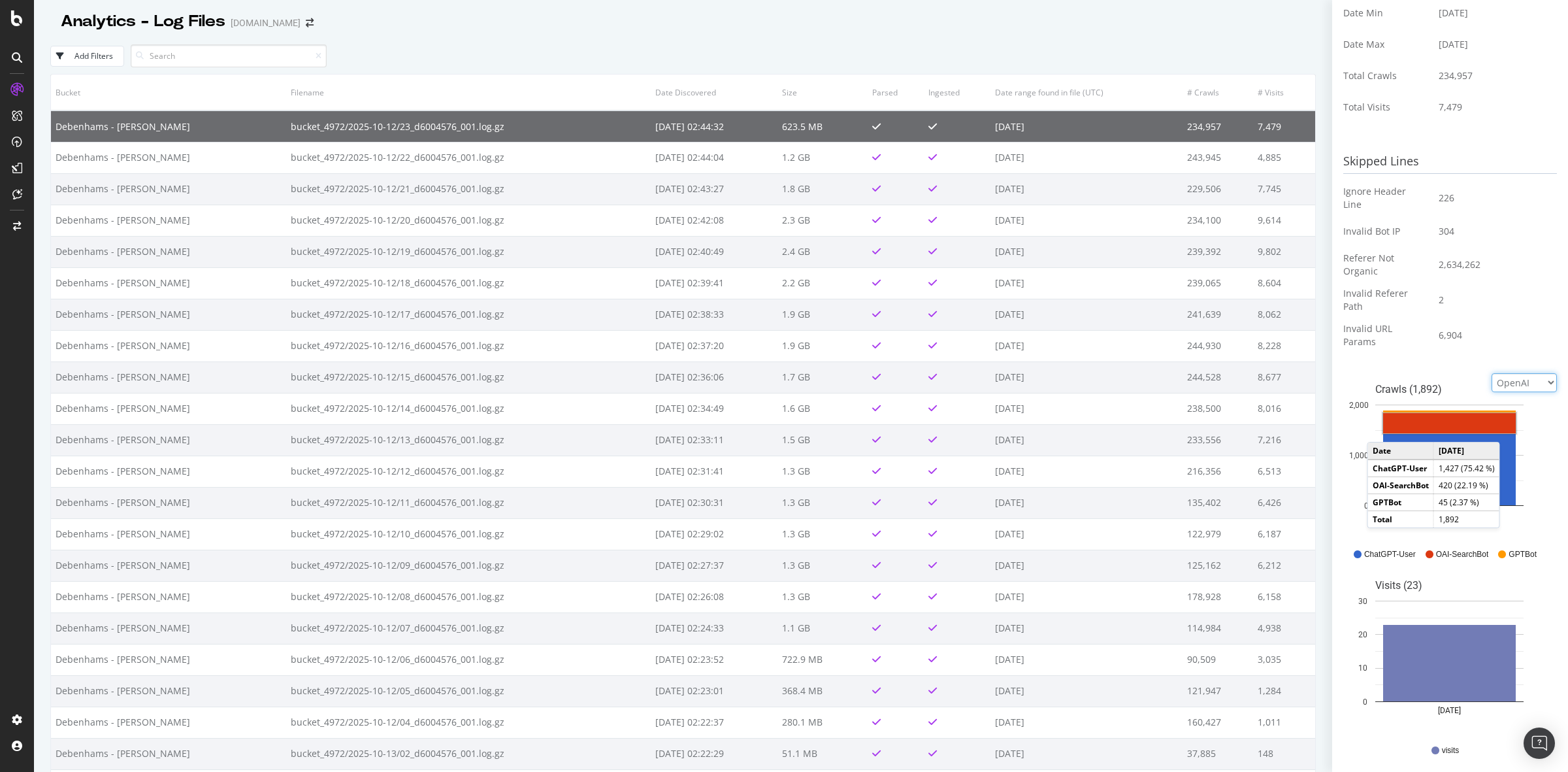
scroll to position [327, 0]
